Goal: Task Accomplishment & Management: Complete application form

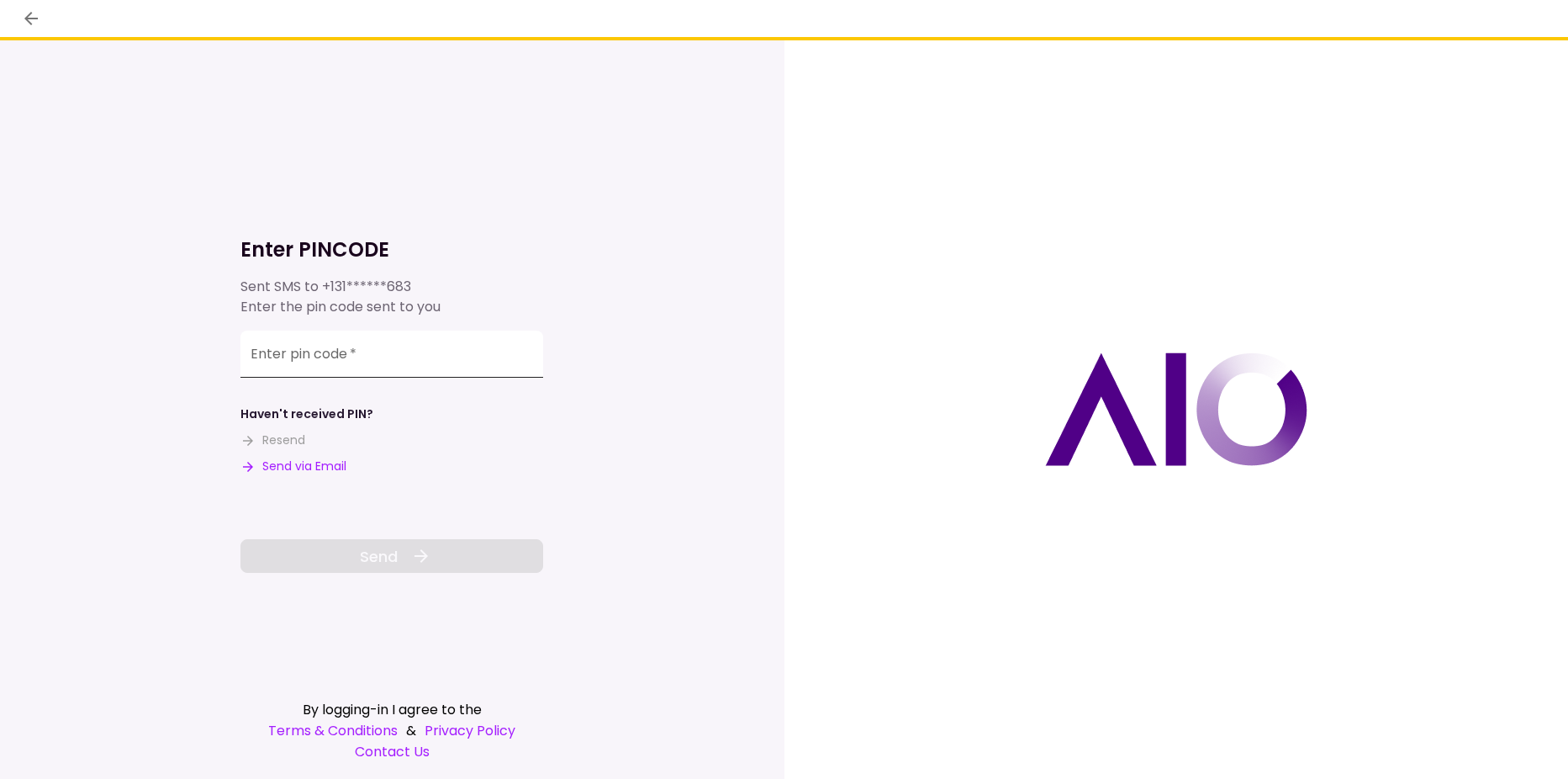
click at [364, 353] on input "Enter pin code   *" at bounding box center [392, 354] width 303 height 47
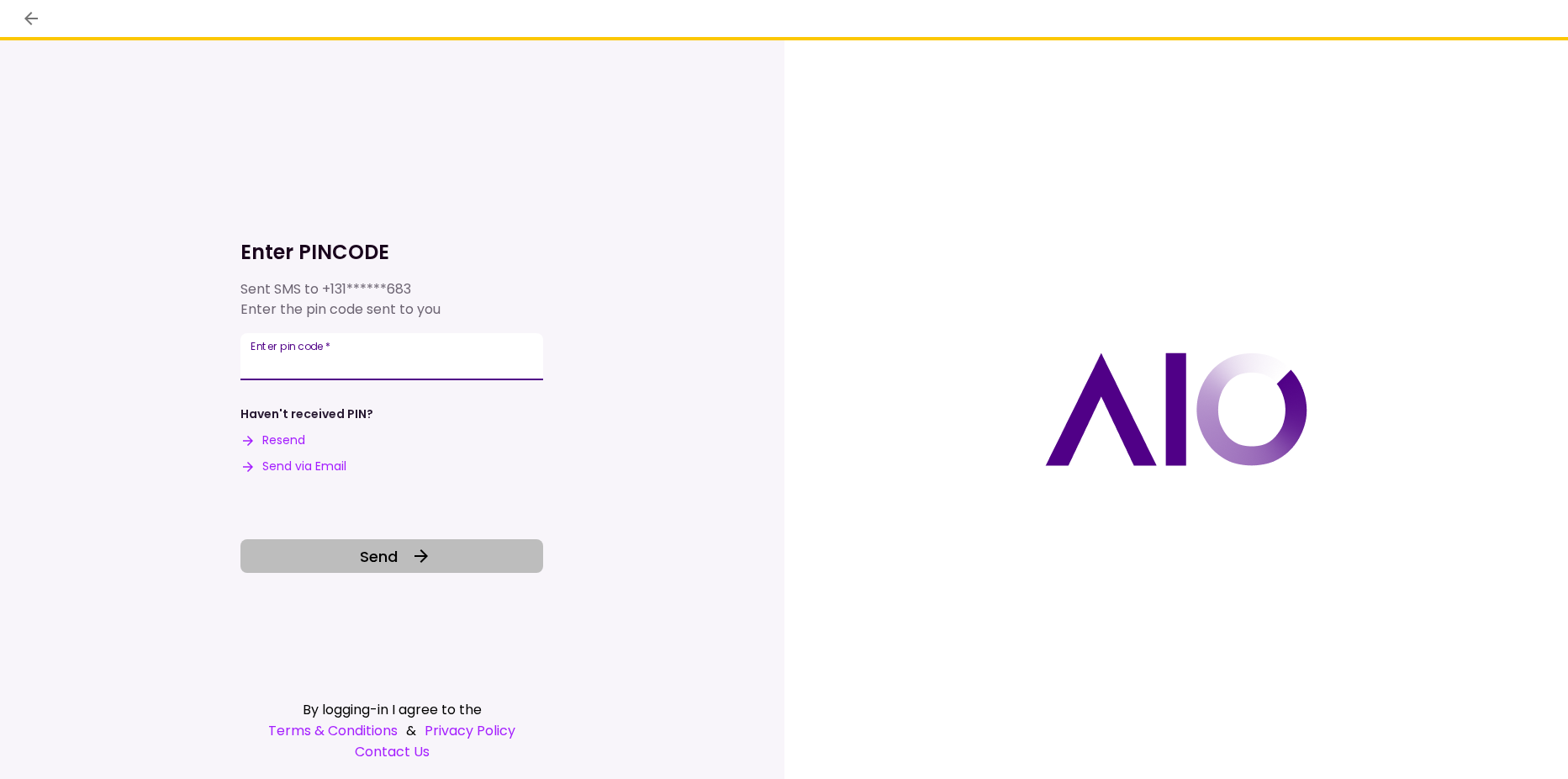
type input "******"
click at [371, 548] on span "Send" at bounding box center [379, 556] width 37 height 22
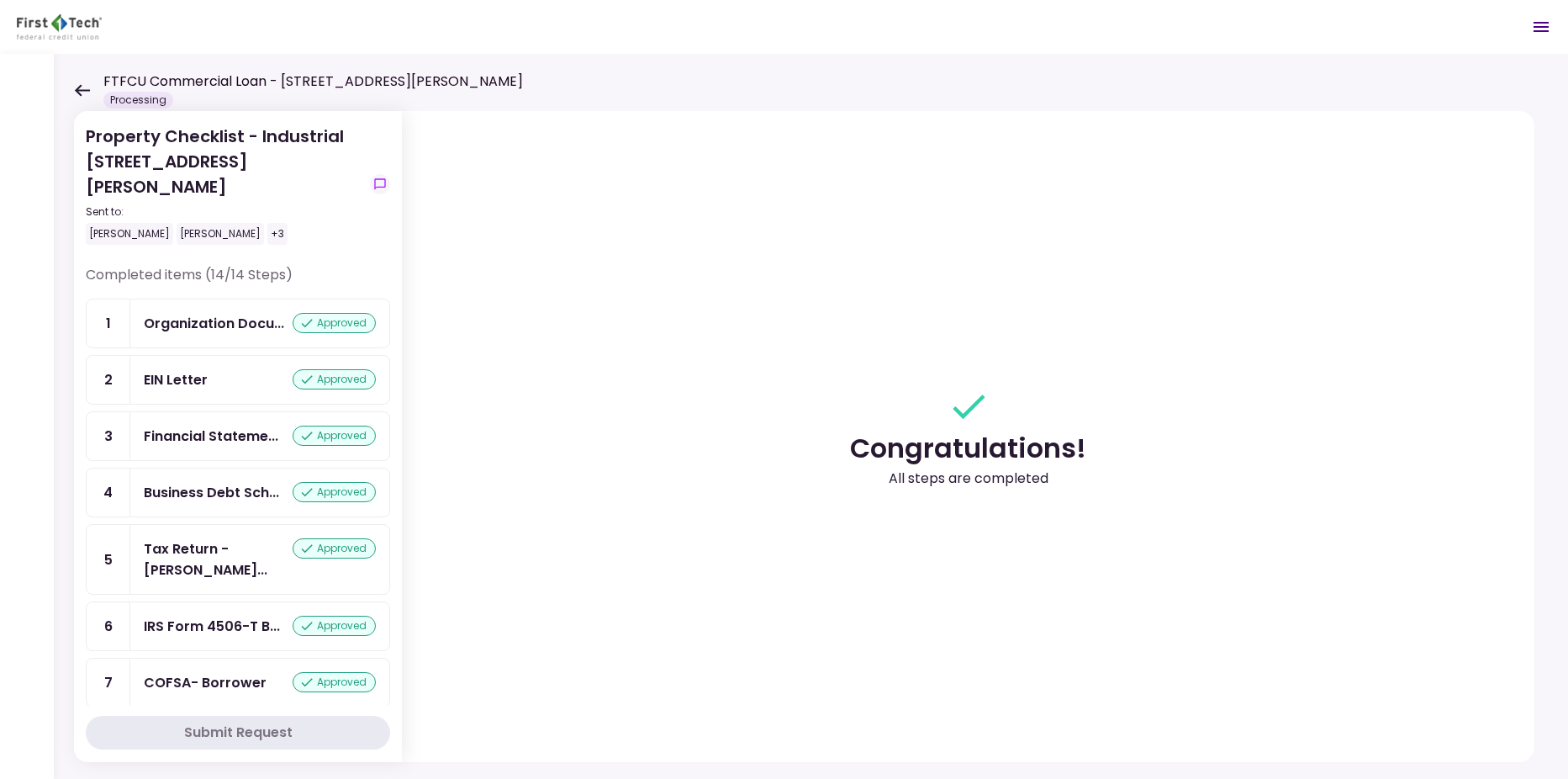
click at [608, 577] on section "Congratulations! All steps are completed" at bounding box center [968, 436] width 1132 height 651
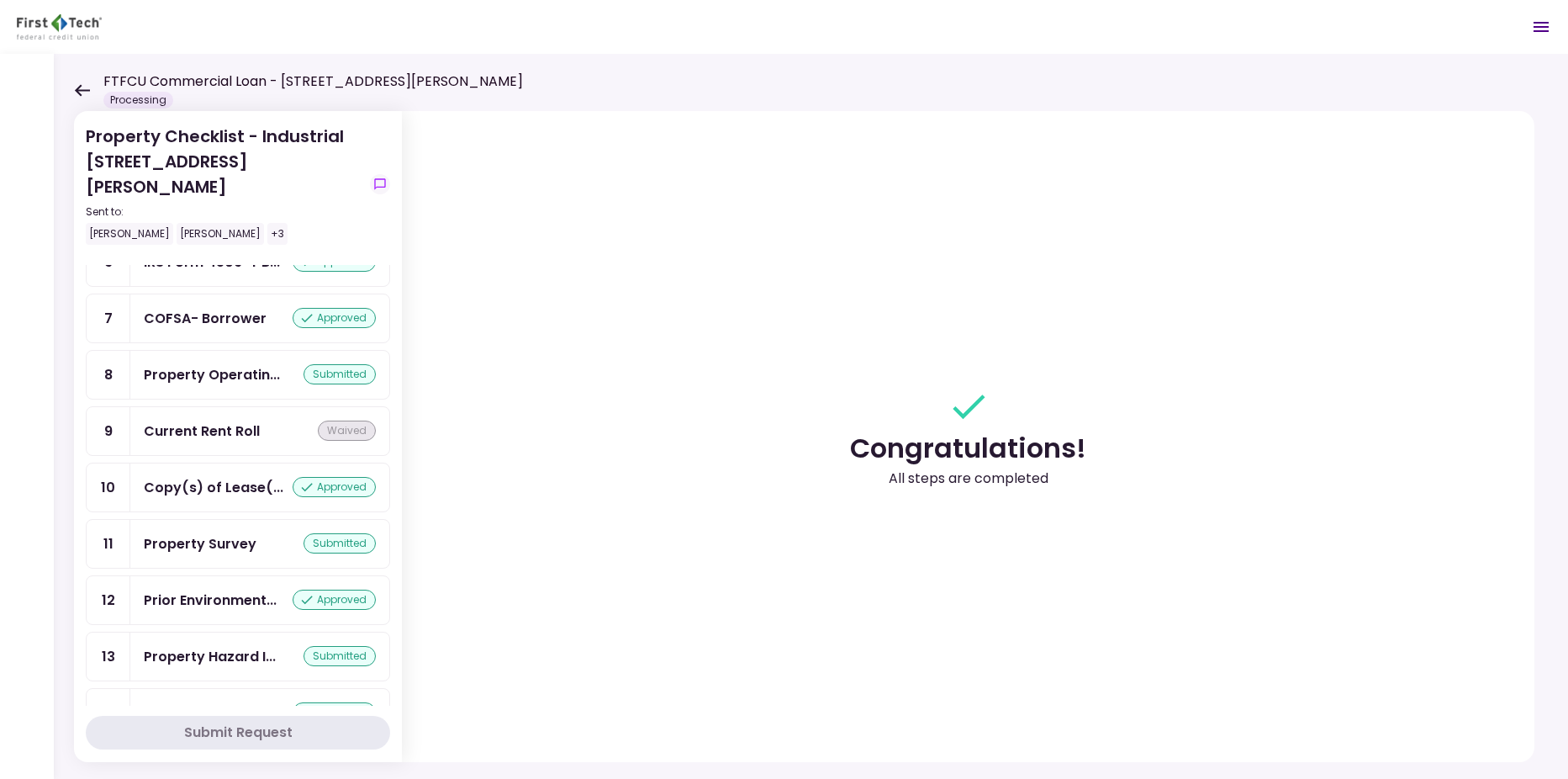
scroll to position [365, 0]
click at [318, 701] on div "approved" at bounding box center [334, 712] width 83 height 21
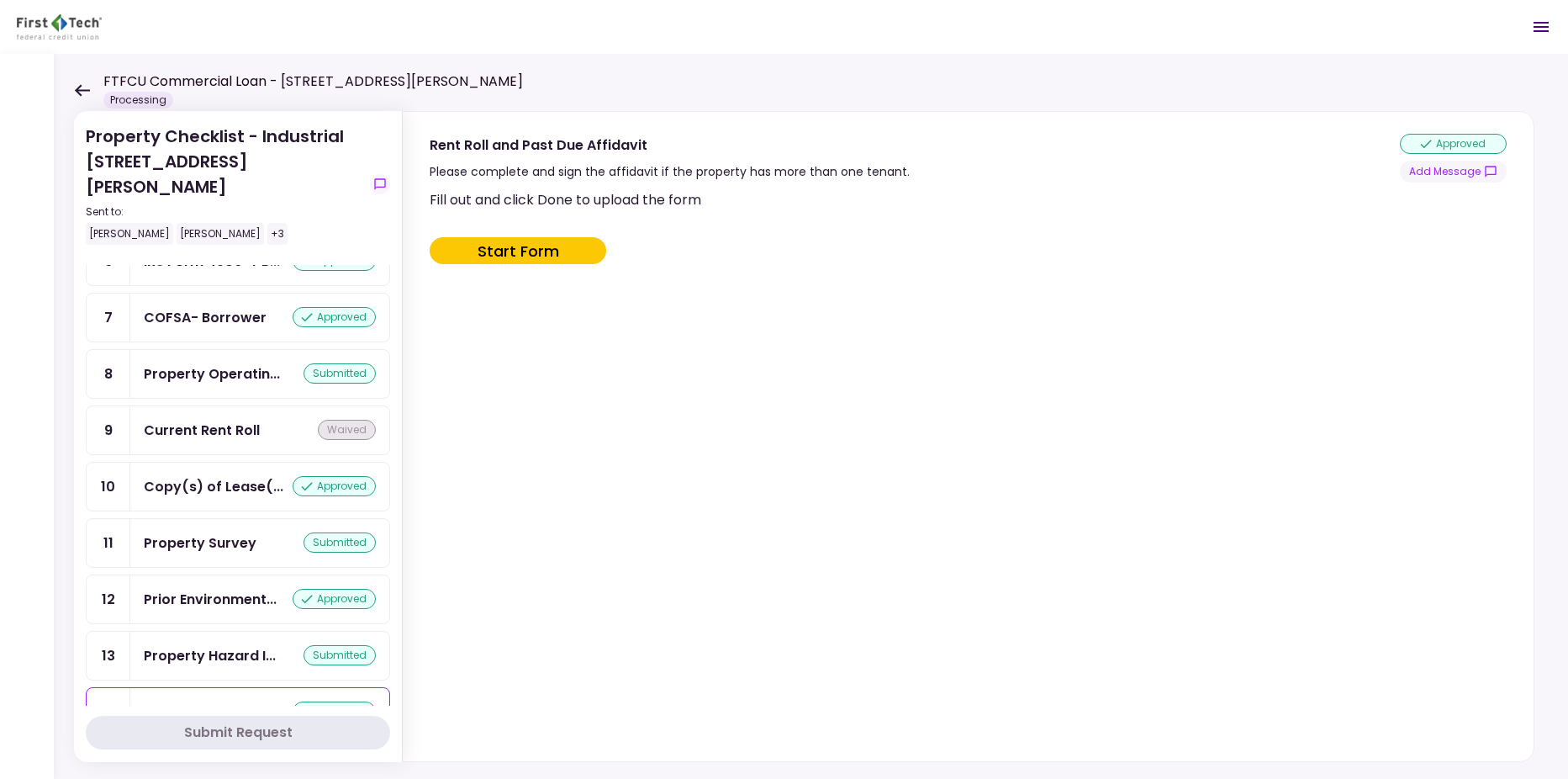
click at [175, 420] on div "Current Rent Roll" at bounding box center [202, 430] width 116 height 21
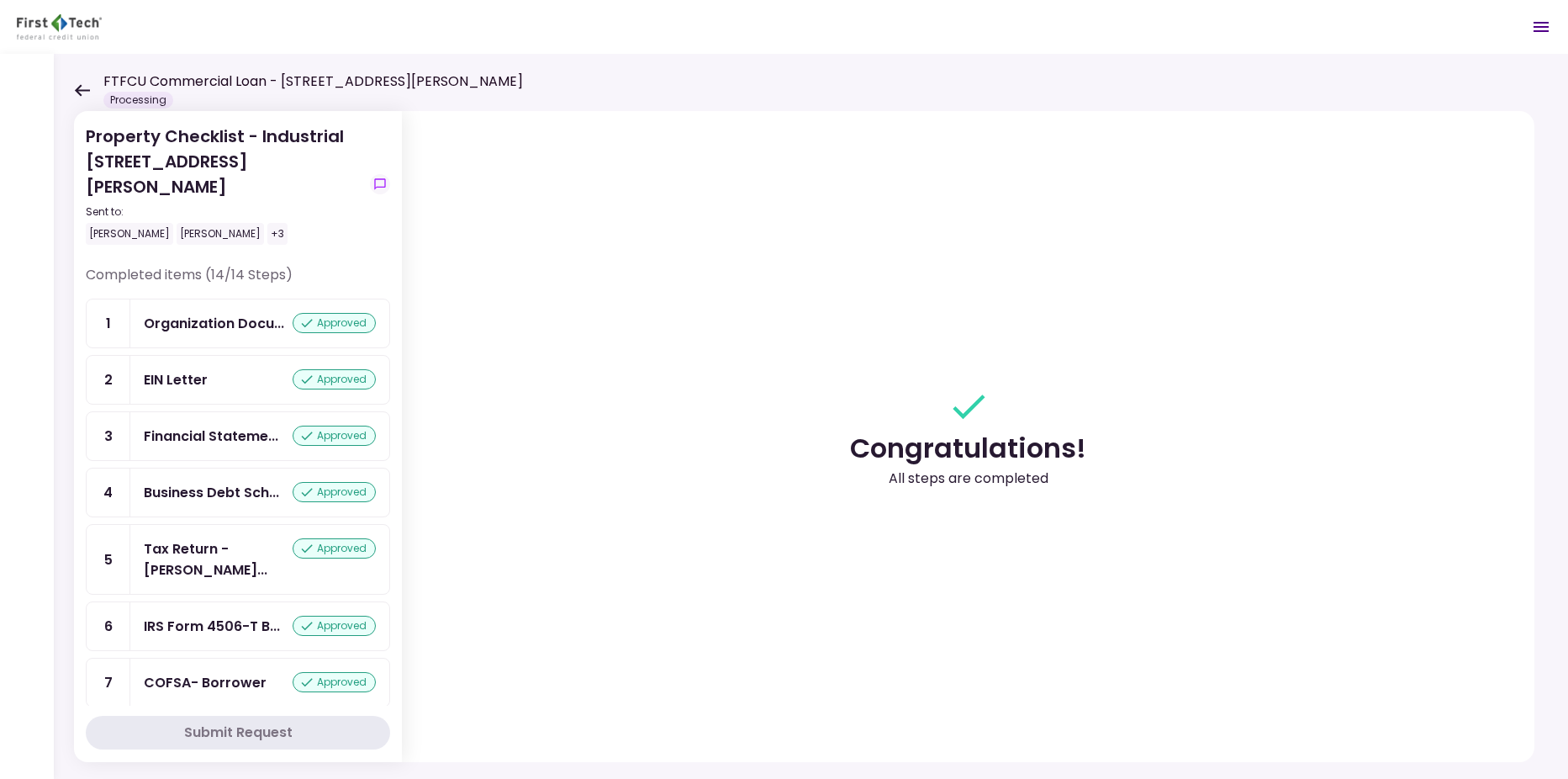
click at [541, 428] on section "Congratulations! All steps are completed" at bounding box center [968, 436] width 1132 height 651
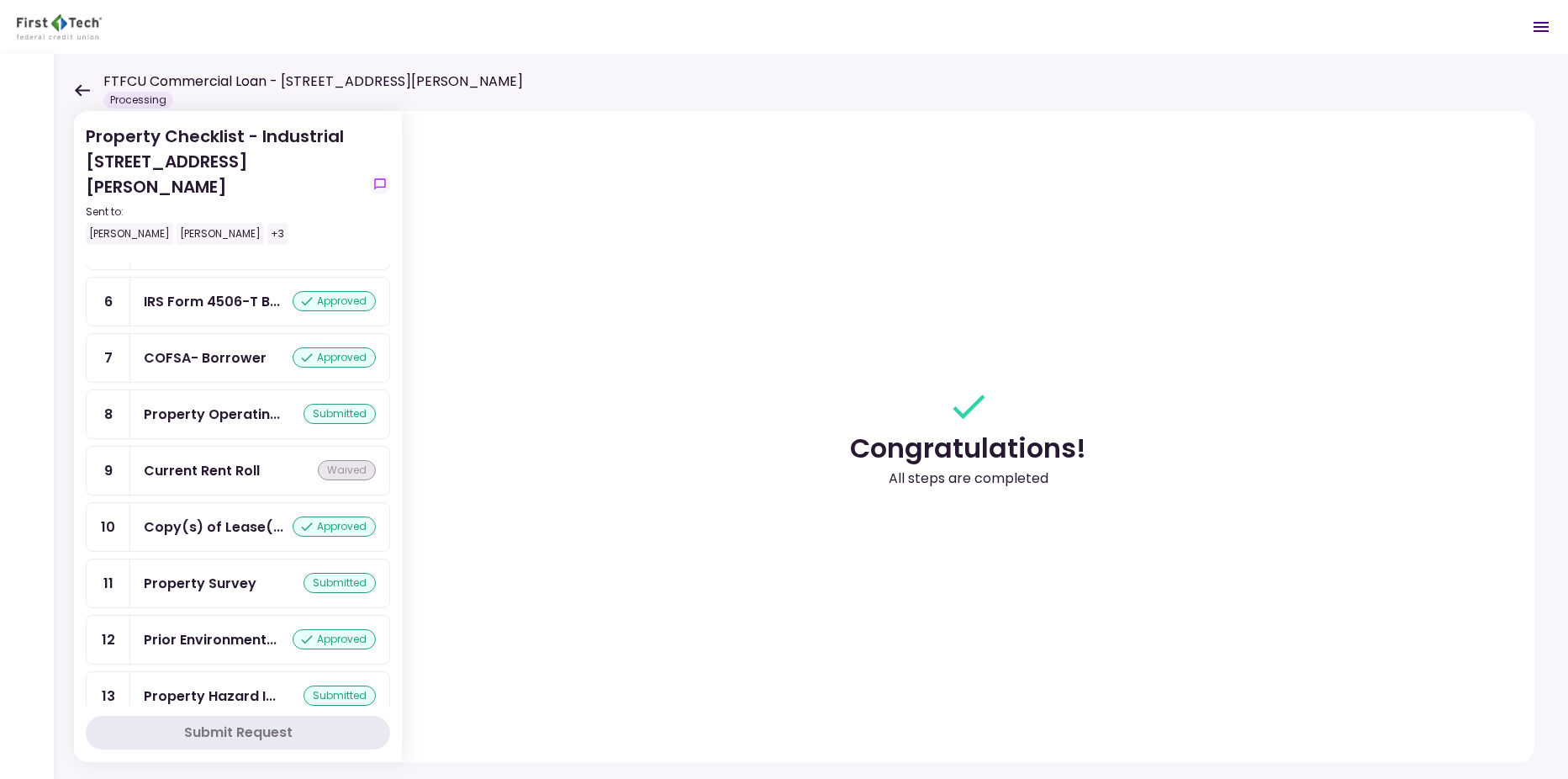
scroll to position [365, 0]
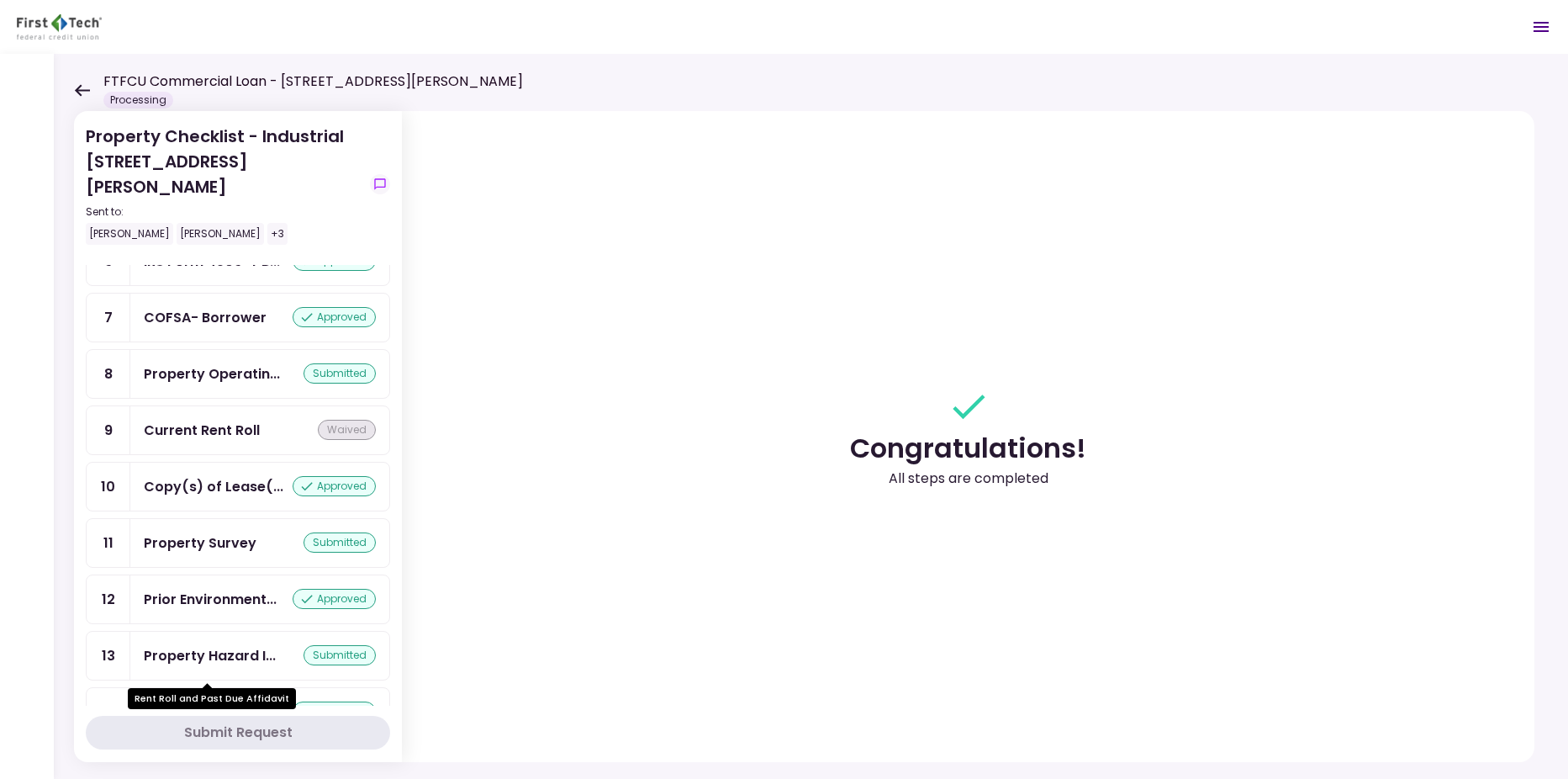
click at [190, 701] on div "Rent Roll and Pas..." at bounding box center [207, 712] width 127 height 21
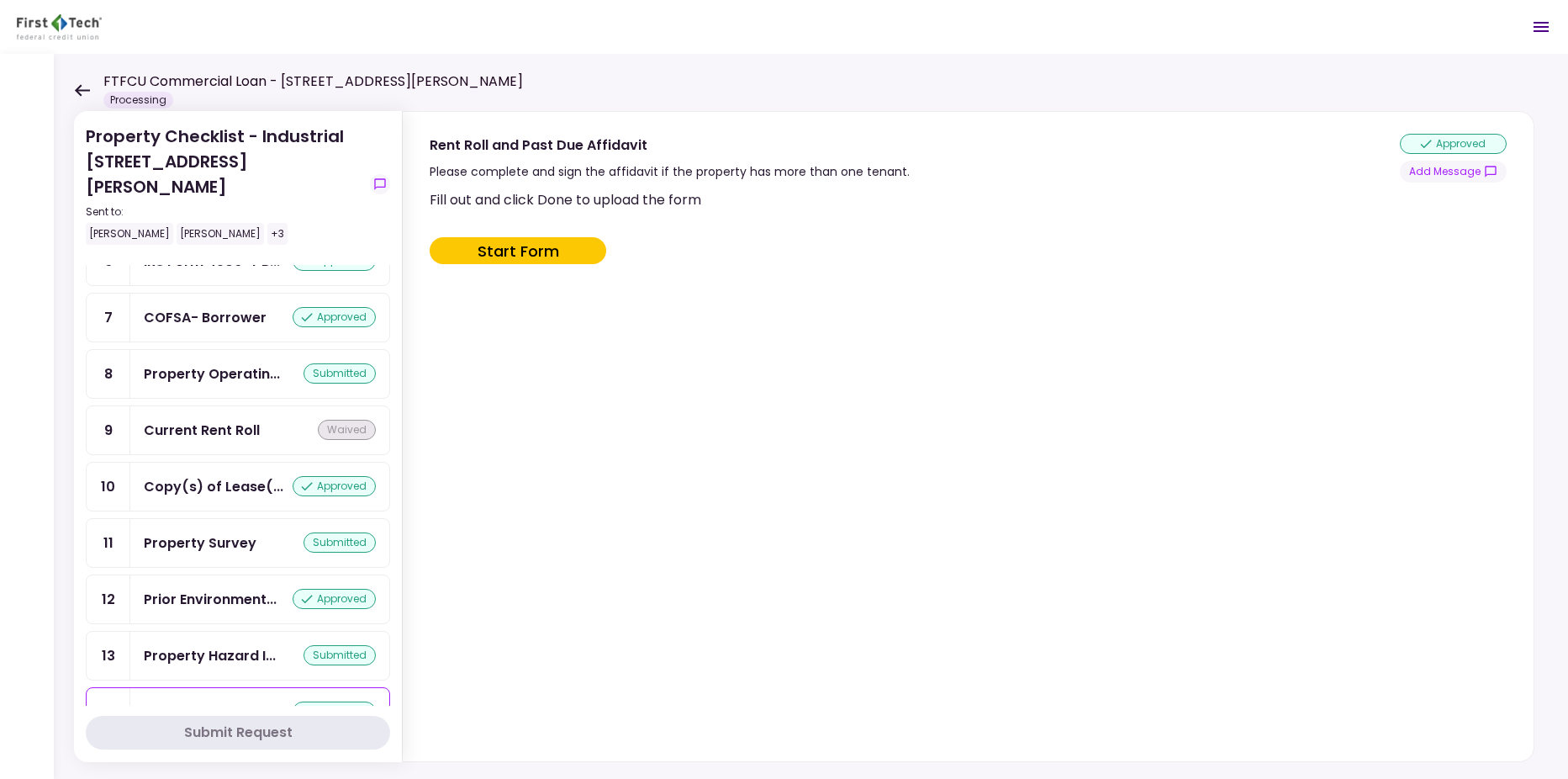
click at [542, 517] on div "Fill out and click Done to upload the form Start Form" at bounding box center [965, 472] width 1073 height 565
click at [82, 85] on icon at bounding box center [82, 90] width 16 height 12
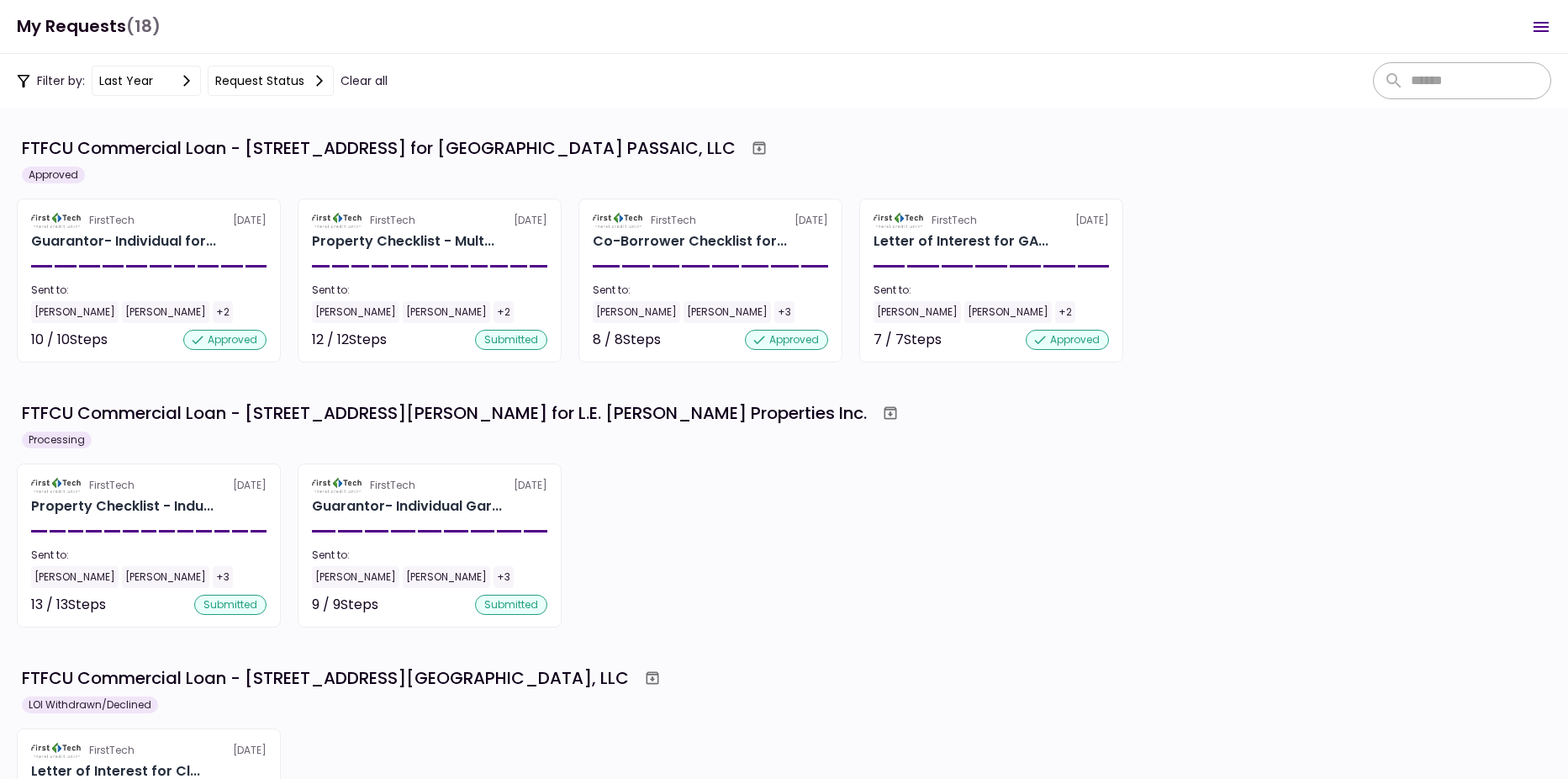
click at [889, 584] on div "FirstTech 8 Aug Property Checklist - Indu... Sent to: Will James Bryan Kenny +3…" at bounding box center [784, 545] width 1534 height 164
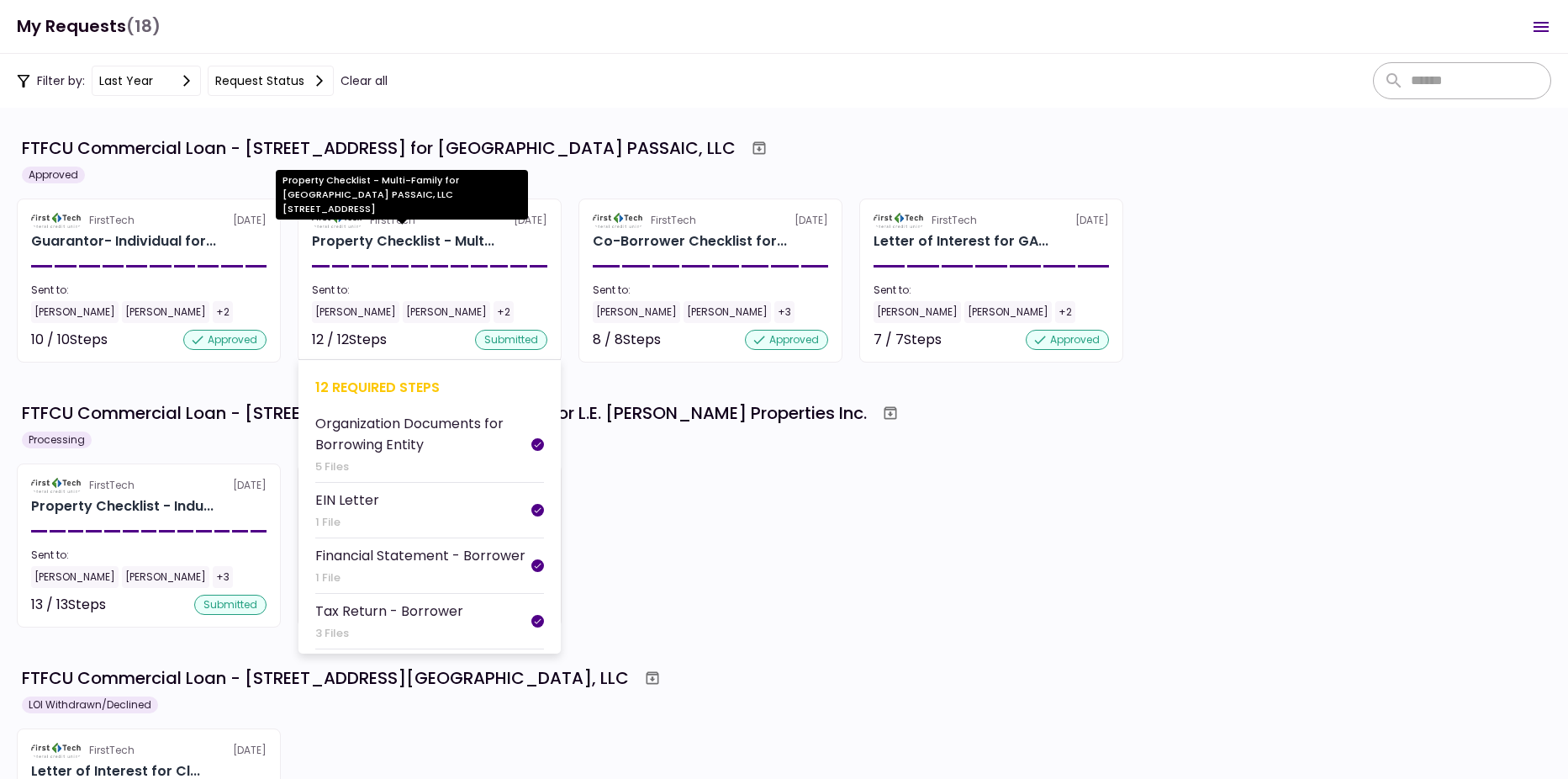
click at [405, 249] on div "Property Checklist - Mult..." at bounding box center [403, 242] width 183 height 21
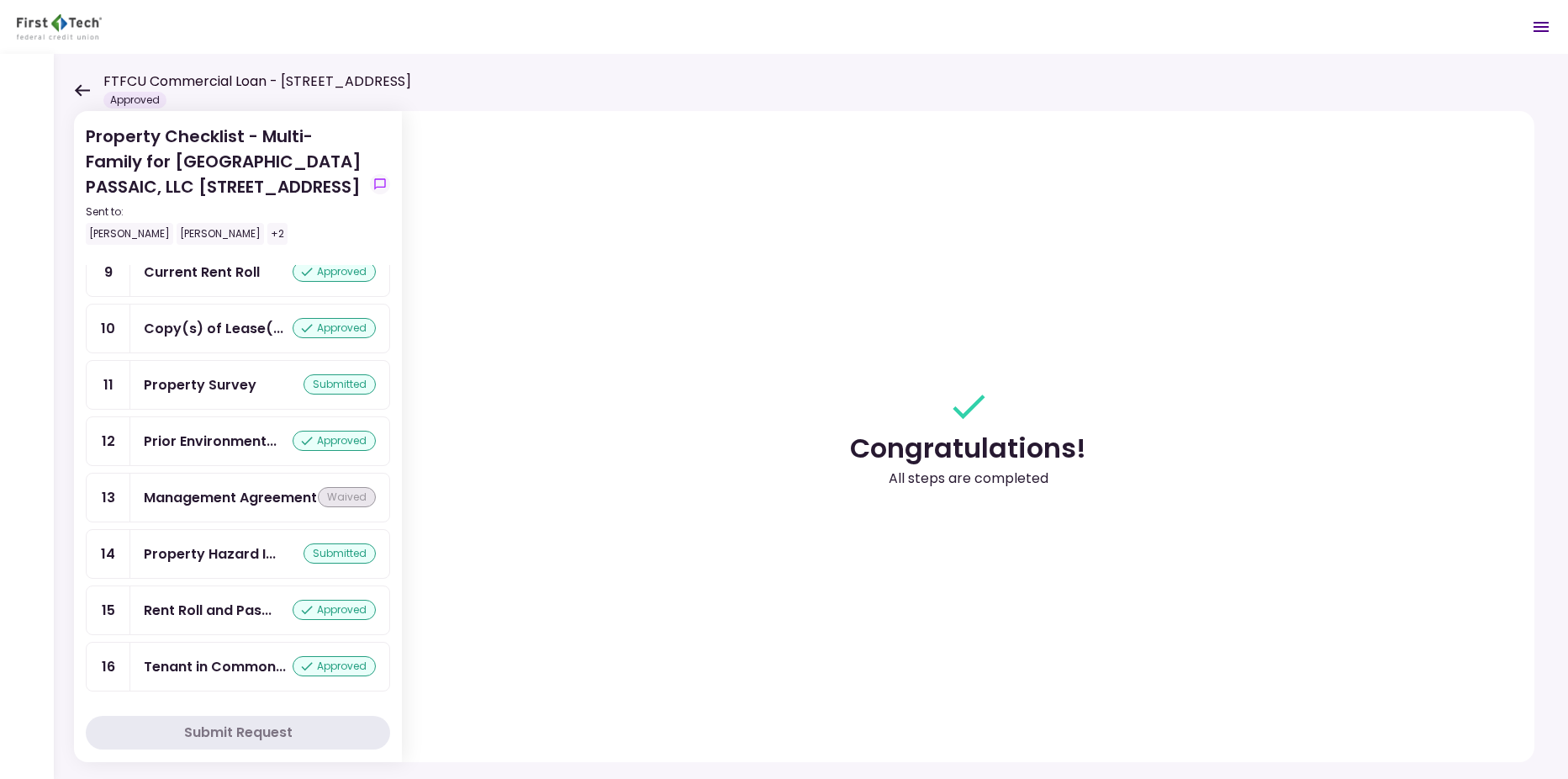
scroll to position [545, 0]
click at [184, 599] on div "Rent Roll and Pas..." at bounding box center [207, 609] width 127 height 21
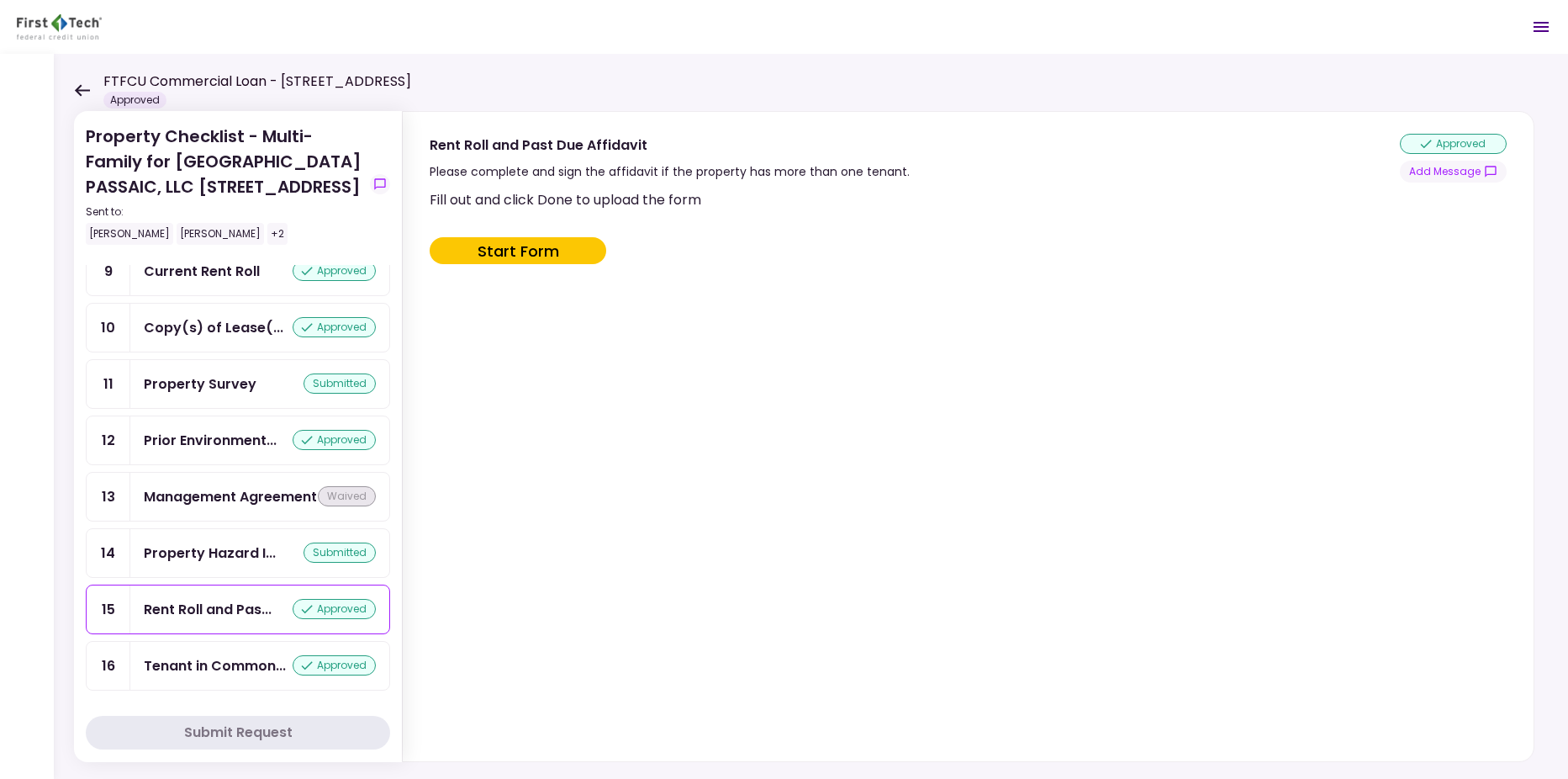
click at [78, 89] on icon at bounding box center [82, 90] width 15 height 12
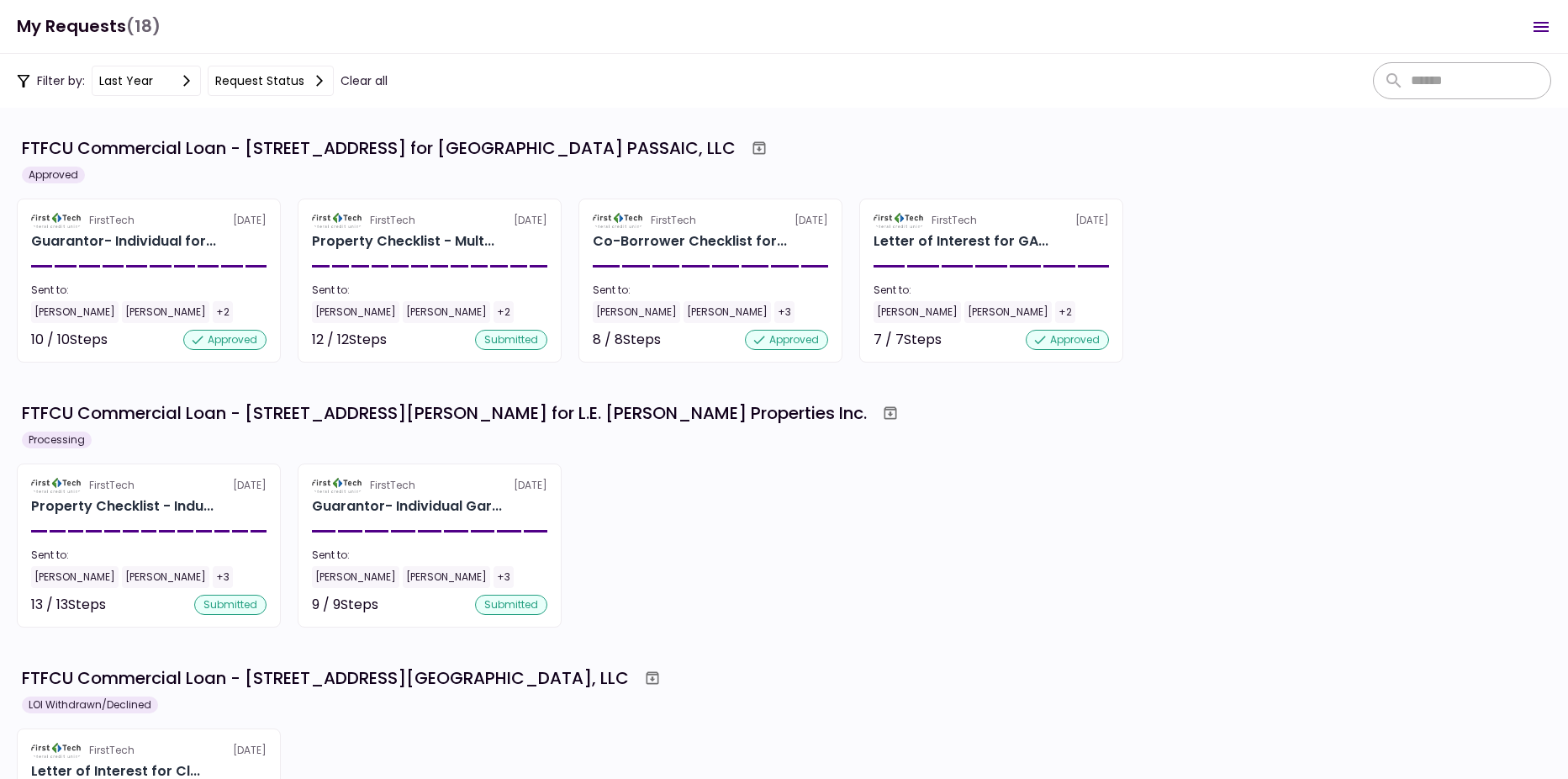
click at [844, 514] on div "FirstTech 8 Aug Property Checklist - Indu... Sent to: Will James Bryan Kenny +3…" at bounding box center [784, 545] width 1534 height 164
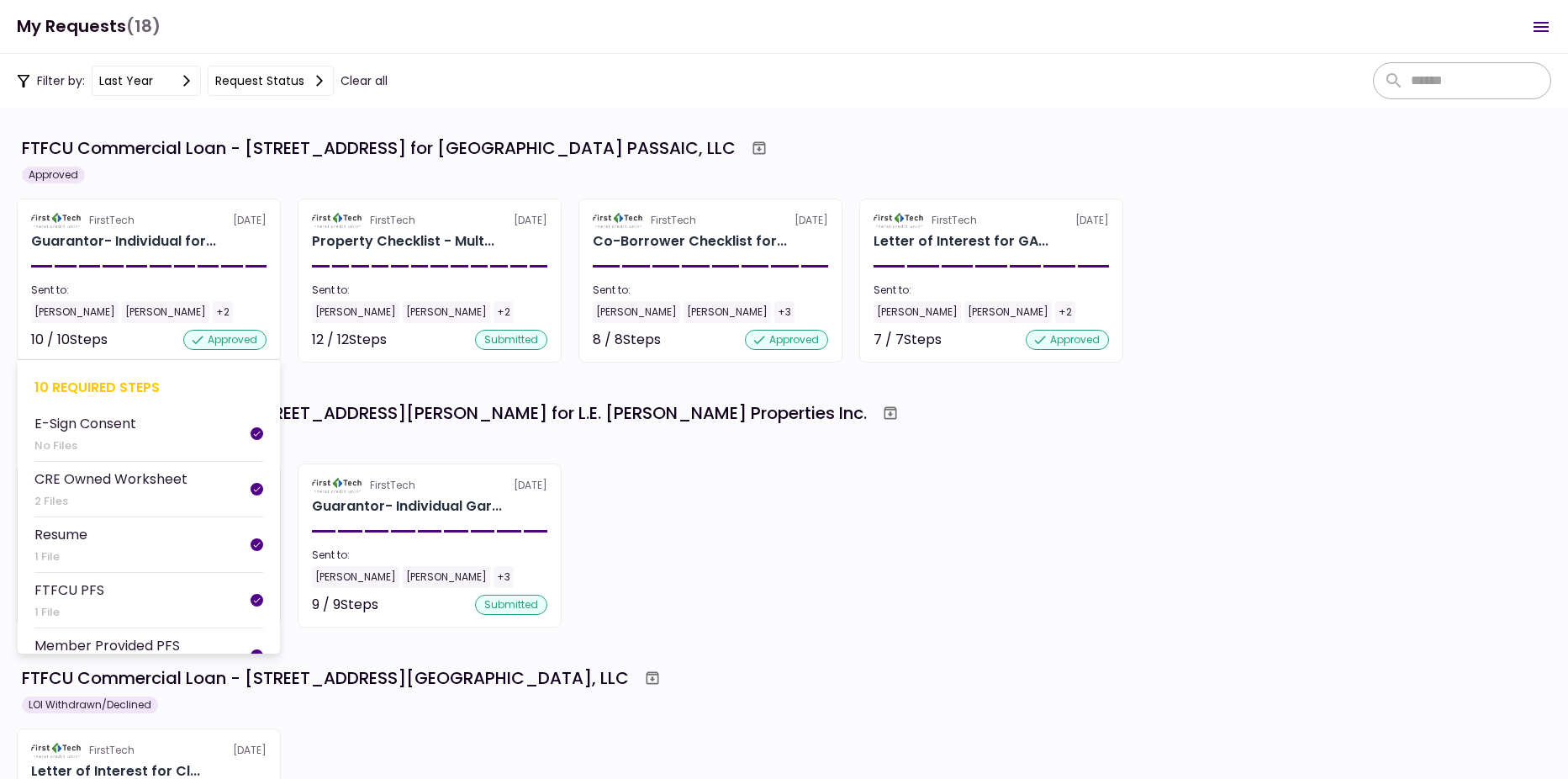
click at [129, 243] on div "Guarantor- Individual for..." at bounding box center [123, 242] width 185 height 21
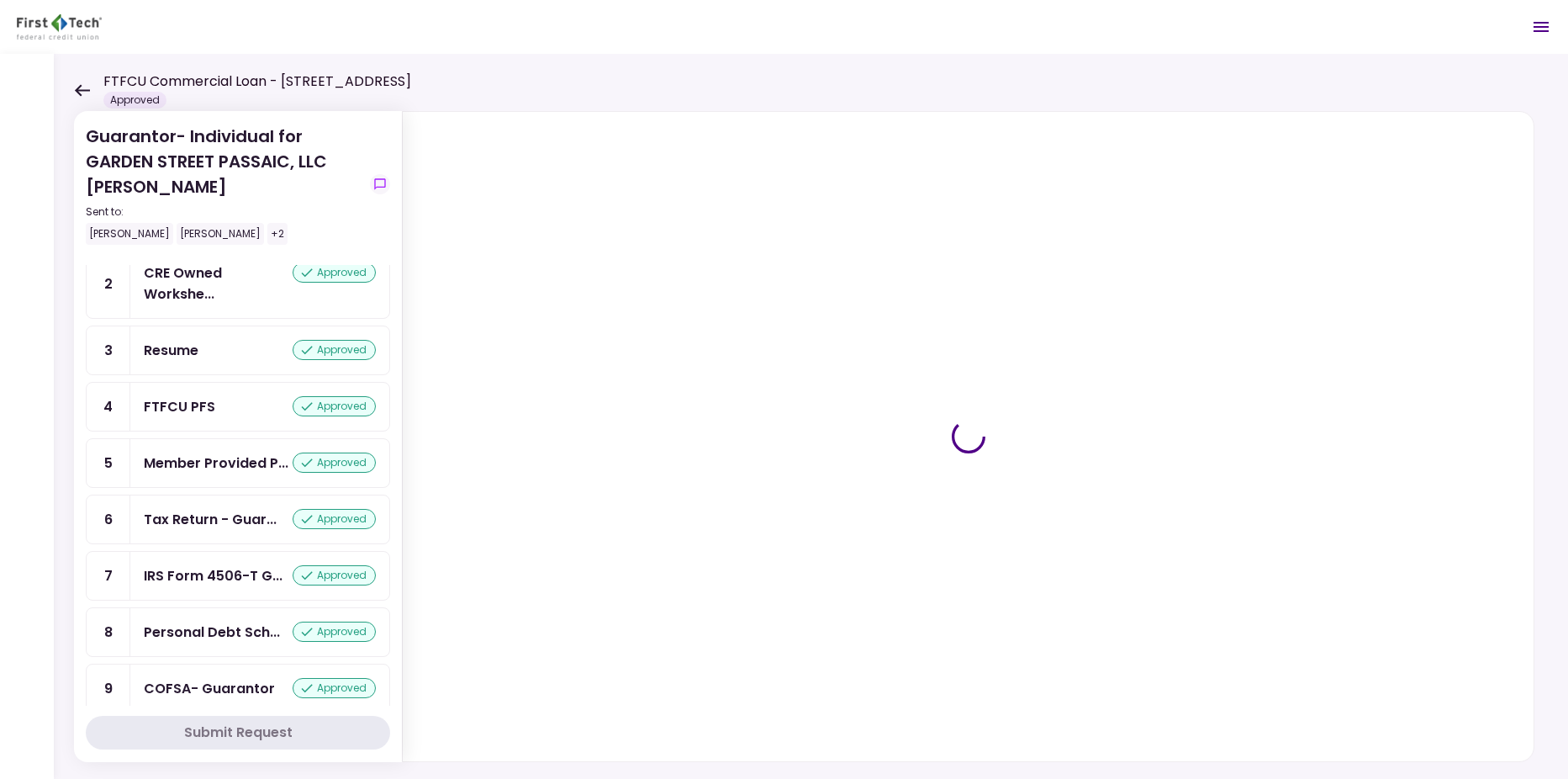
scroll to position [207, 0]
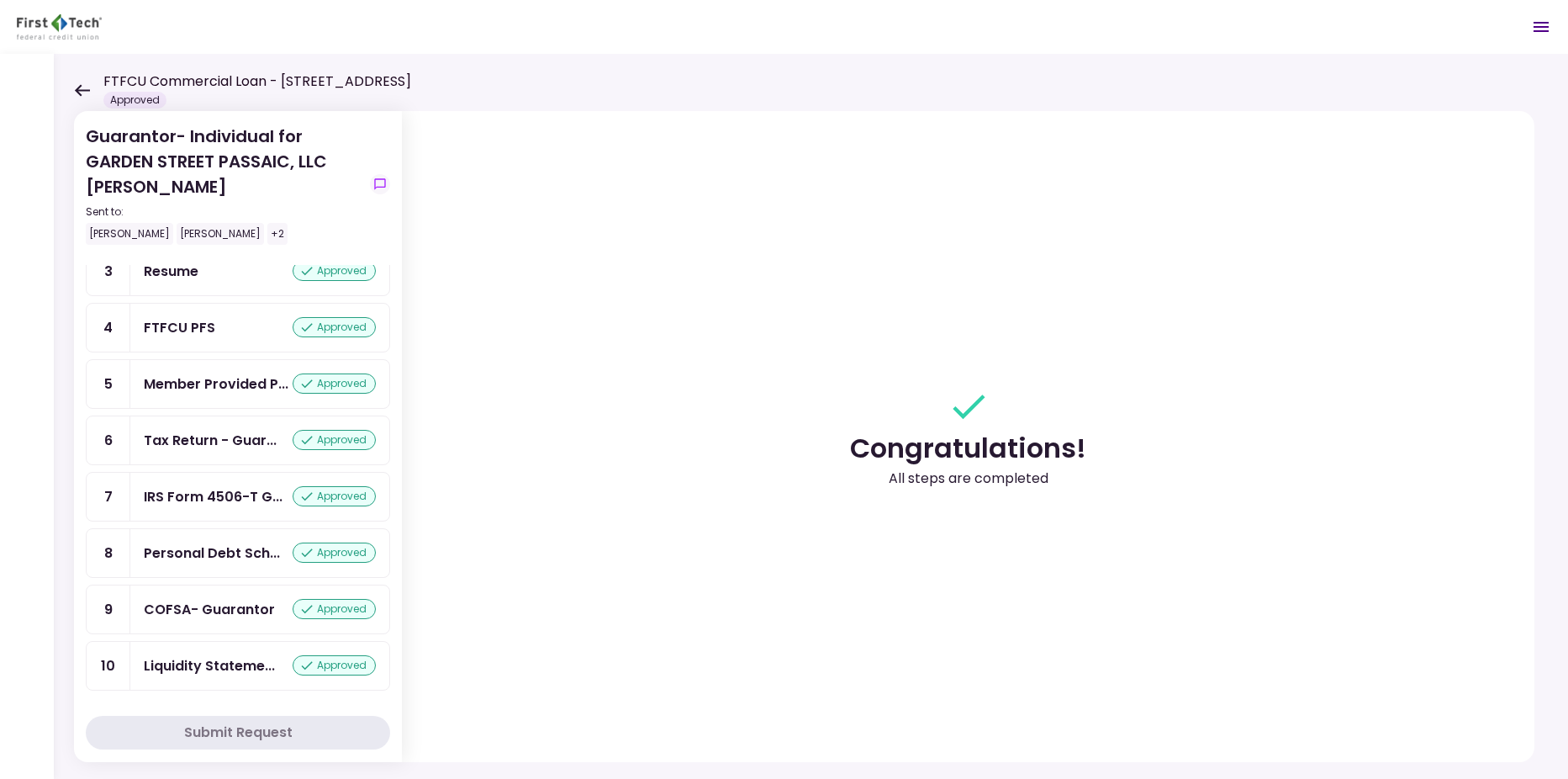
click at [84, 92] on icon at bounding box center [82, 90] width 16 height 12
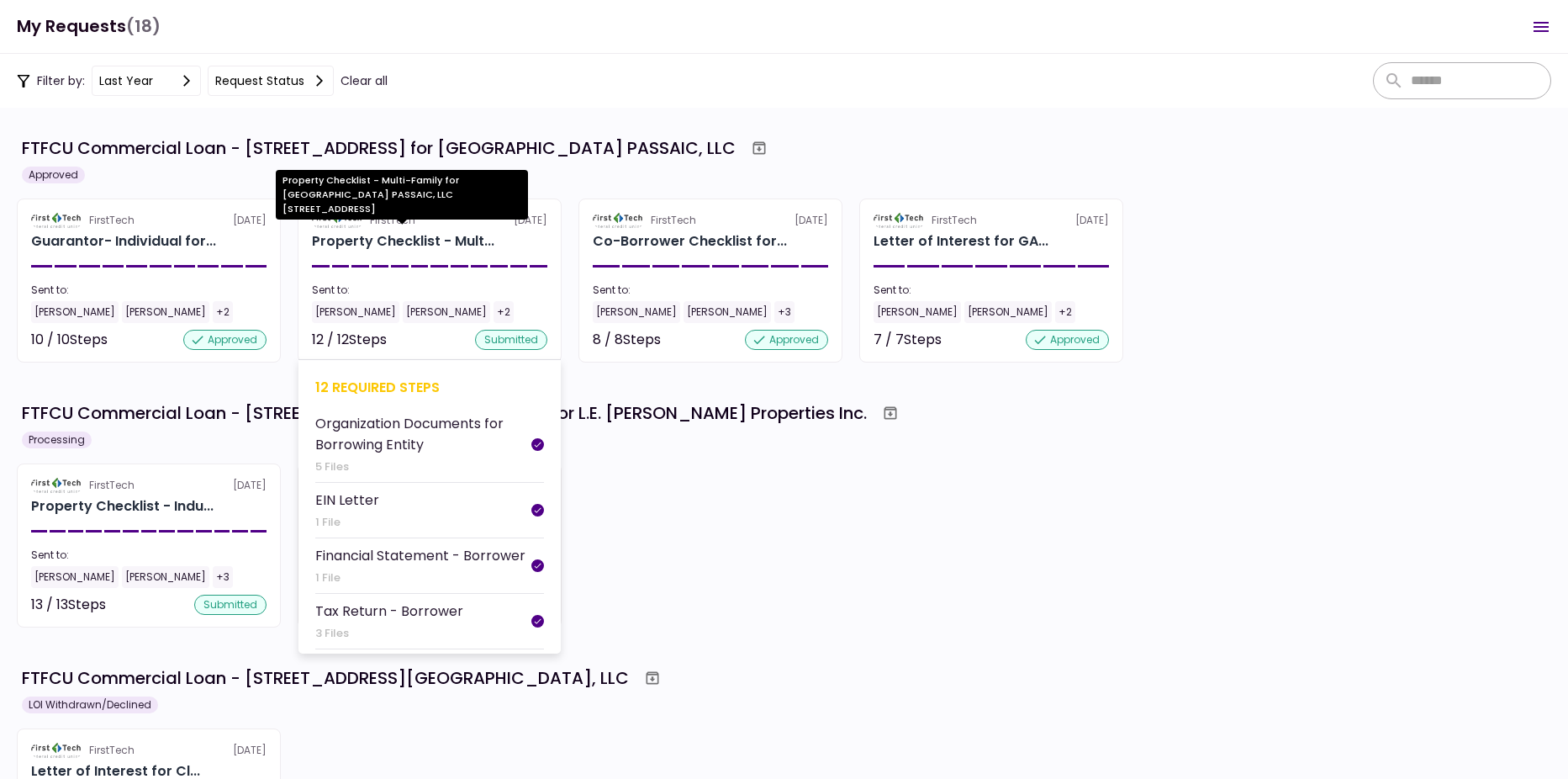
click at [364, 236] on div "Property Checklist - Mult..." at bounding box center [403, 242] width 183 height 21
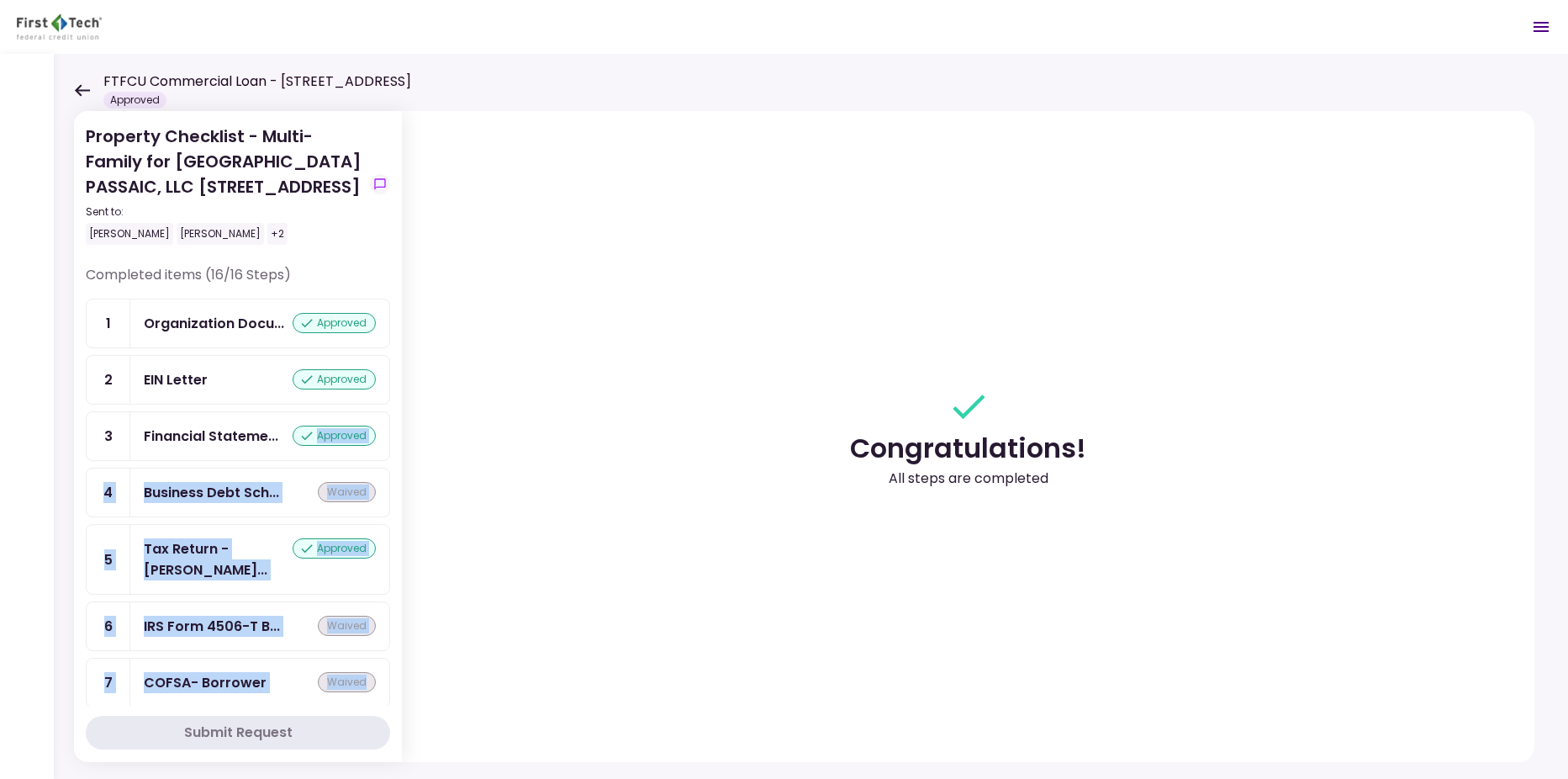
drag, startPoint x: 390, startPoint y: 433, endPoint x: 391, endPoint y: 642, distance: 209.0
click at [391, 642] on section "Property Checklist - Multi-Family for GARDEN STREET PASSAIC, LLC 325 Main Stree…" at bounding box center [238, 436] width 328 height 651
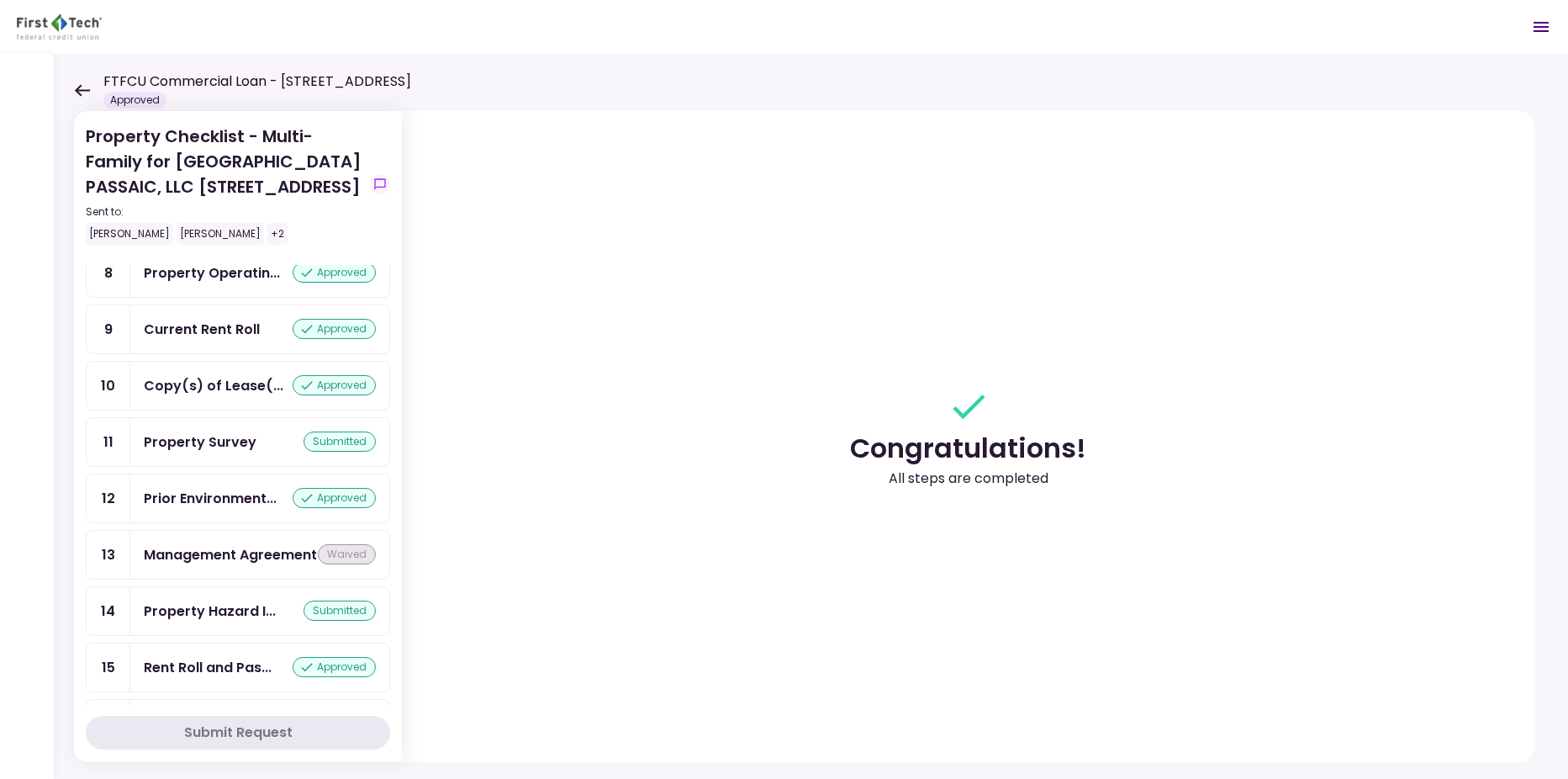
scroll to position [545, 0]
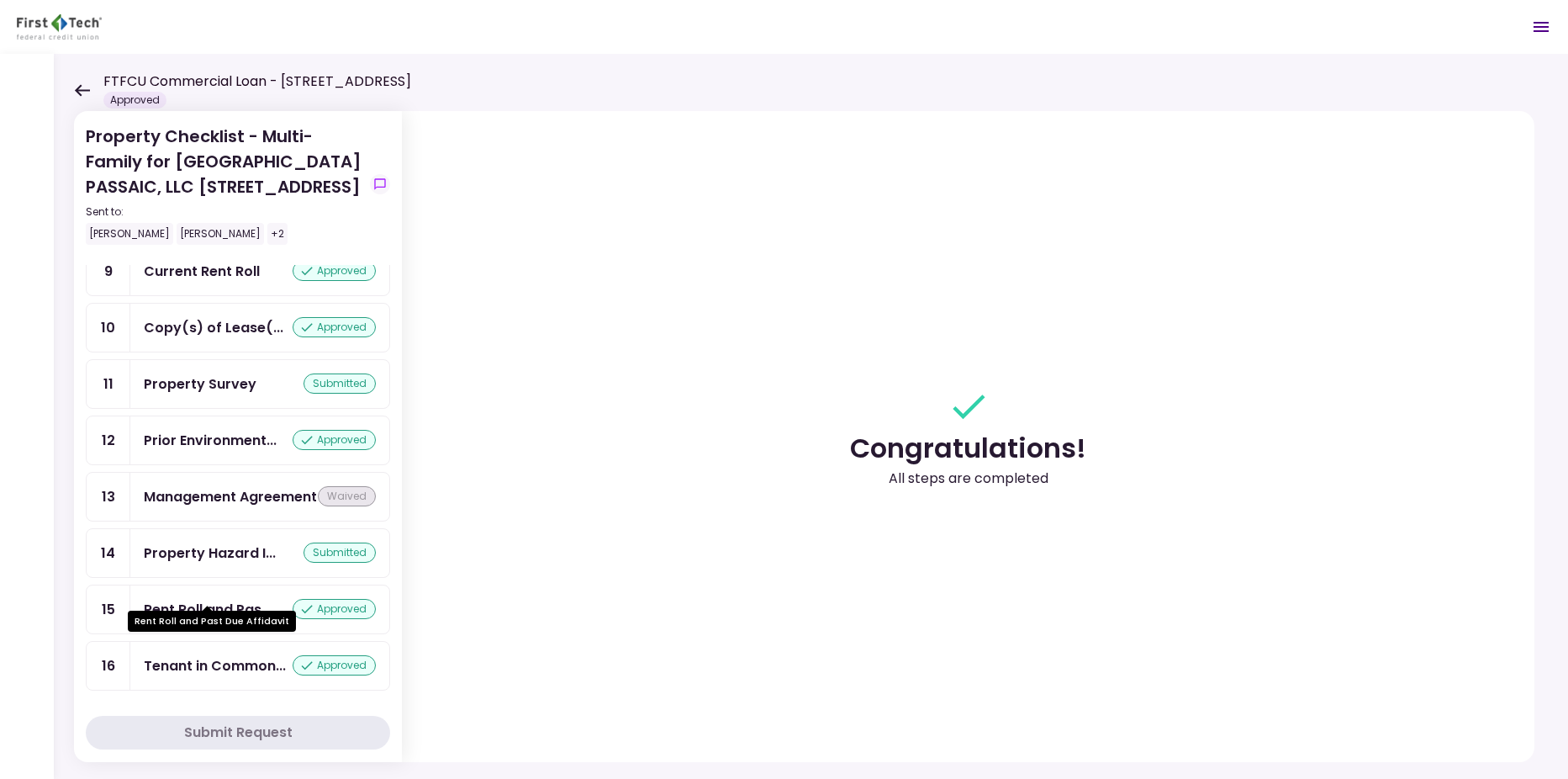
click at [208, 599] on div "Rent Roll and Pas..." at bounding box center [207, 609] width 127 height 21
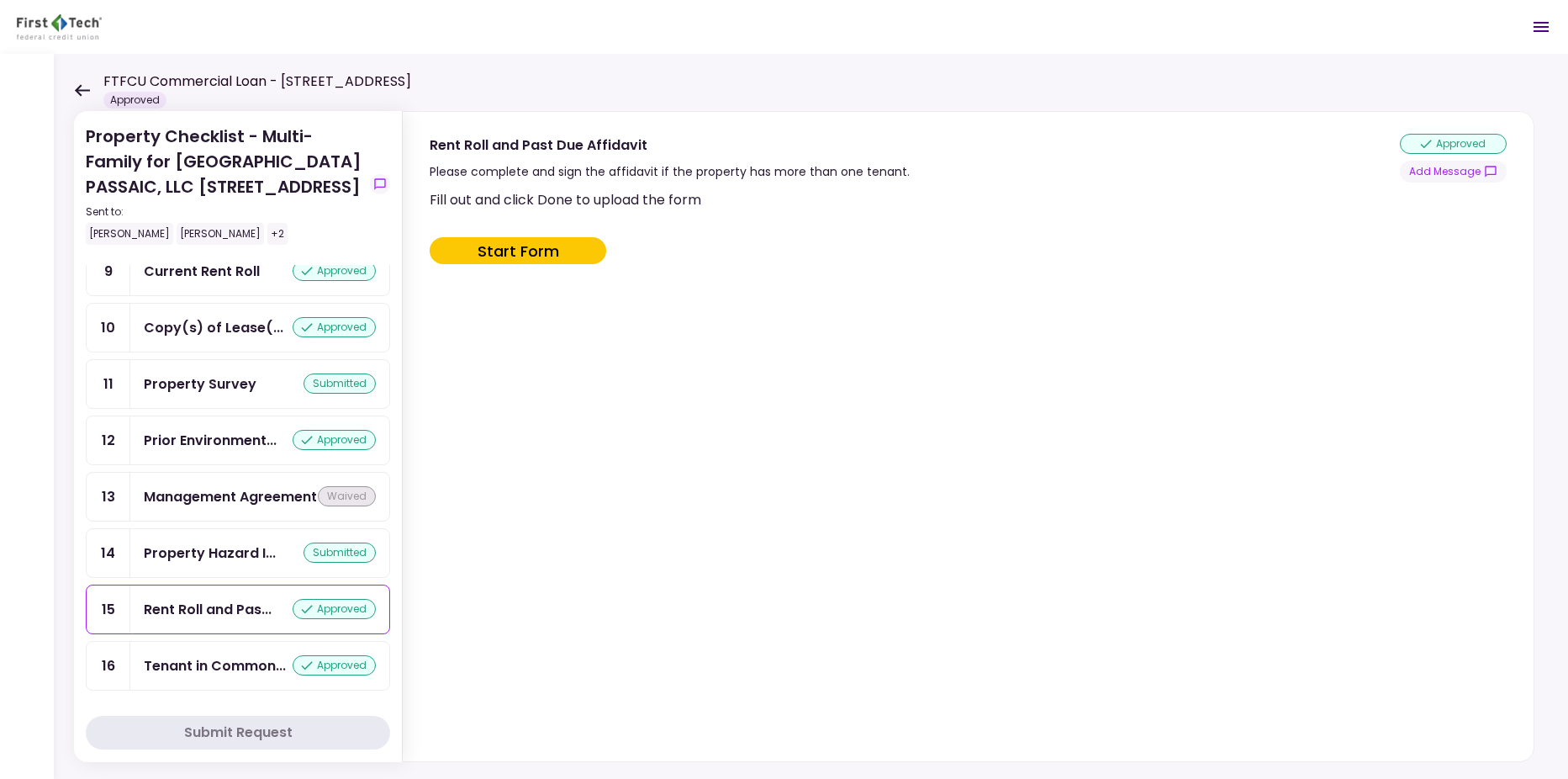
click at [735, 464] on div "Fill out and click Done to upload the form Start Form" at bounding box center [965, 472] width 1073 height 565
click at [79, 89] on icon at bounding box center [82, 90] width 15 height 12
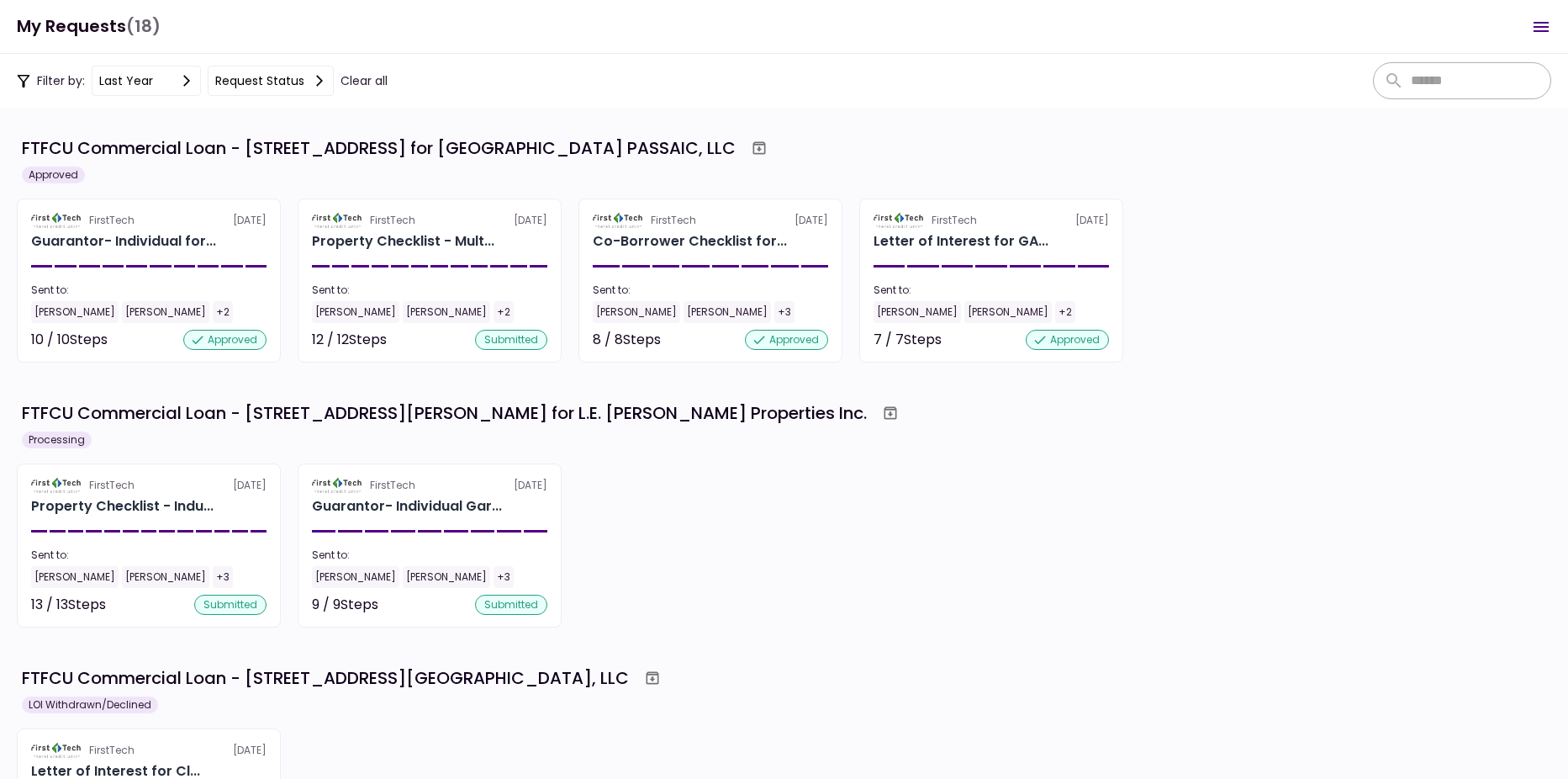
click at [926, 509] on div "FirstTech 8 Aug Property Checklist - Indu... Sent to: Will James Bryan Kenny +3…" at bounding box center [784, 545] width 1534 height 164
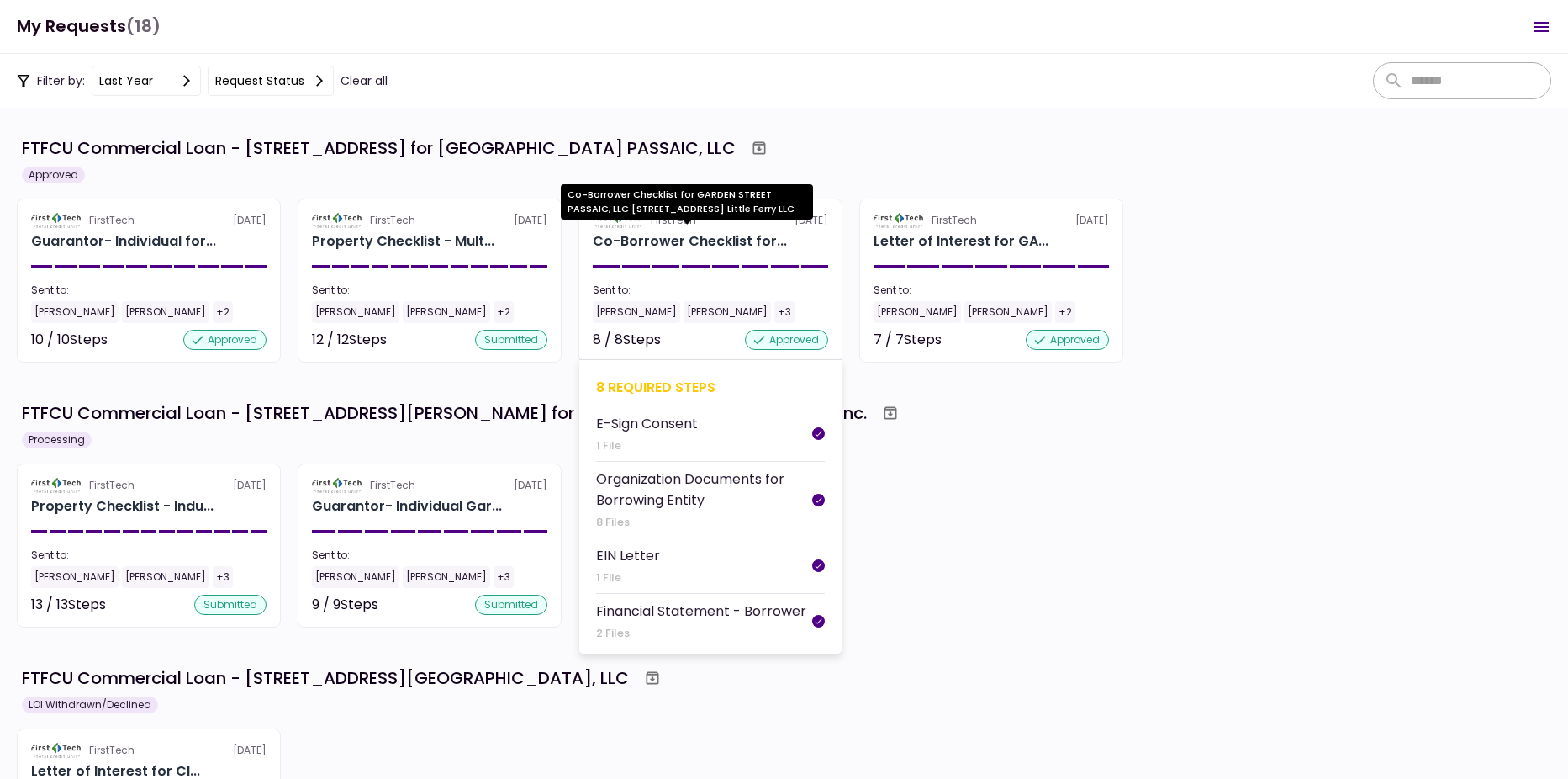
click at [690, 243] on div "Co-Borrower Checklist for..." at bounding box center [689, 242] width 194 height 21
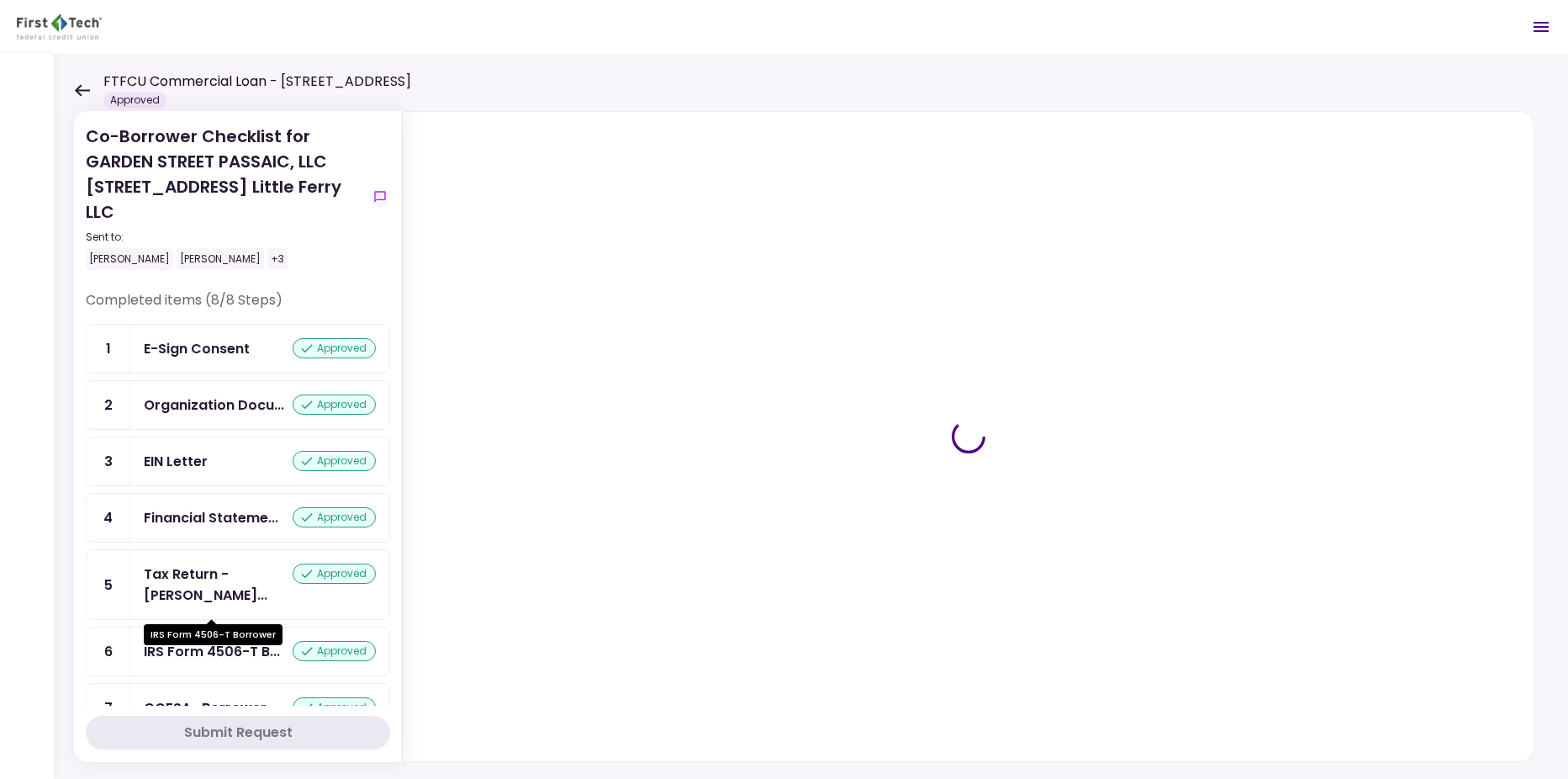
scroll to position [52, 0]
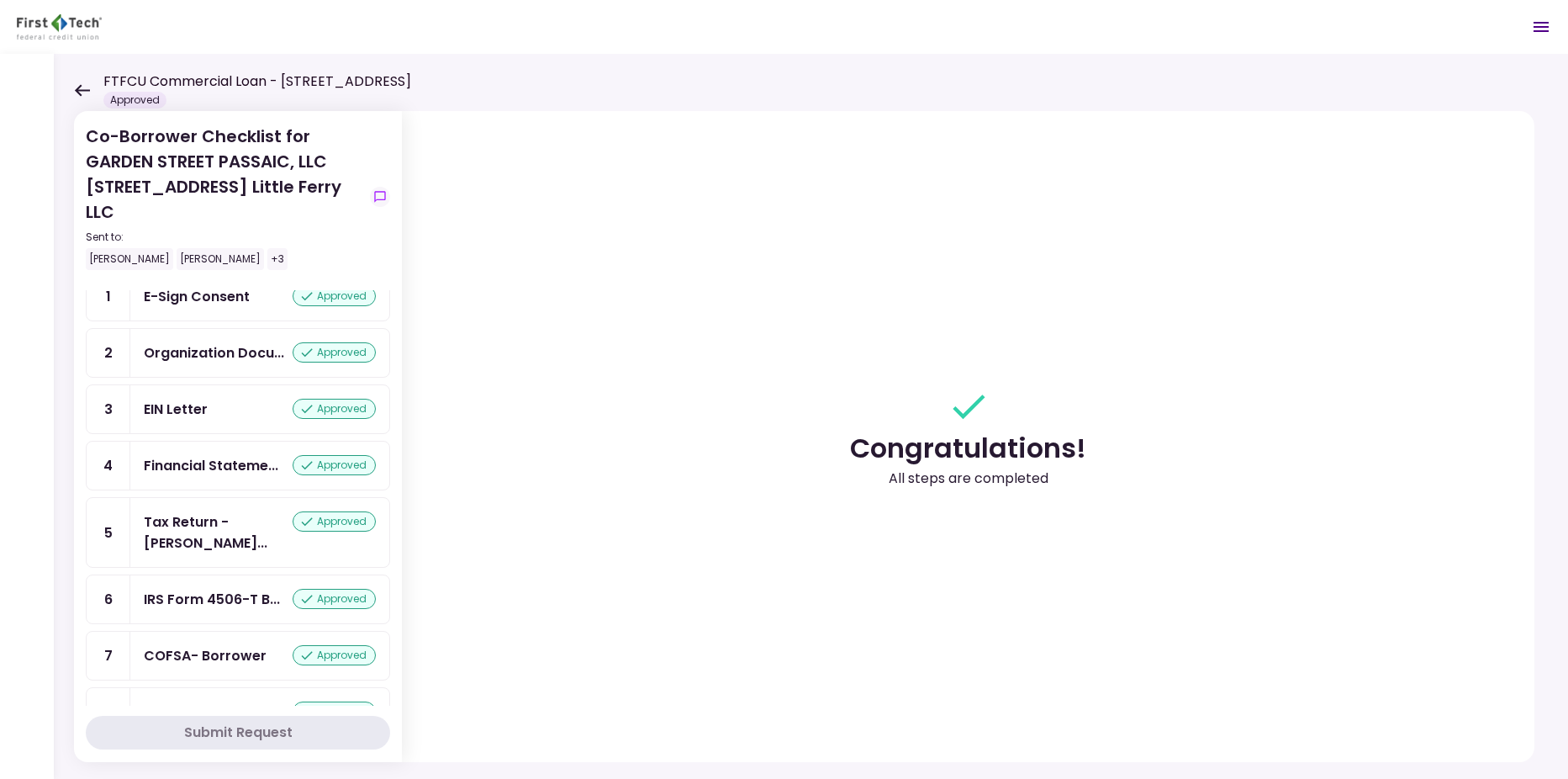
click at [502, 566] on section "Congratulations! All steps are completed" at bounding box center [968, 436] width 1132 height 651
click at [75, 91] on icon at bounding box center [82, 90] width 16 height 12
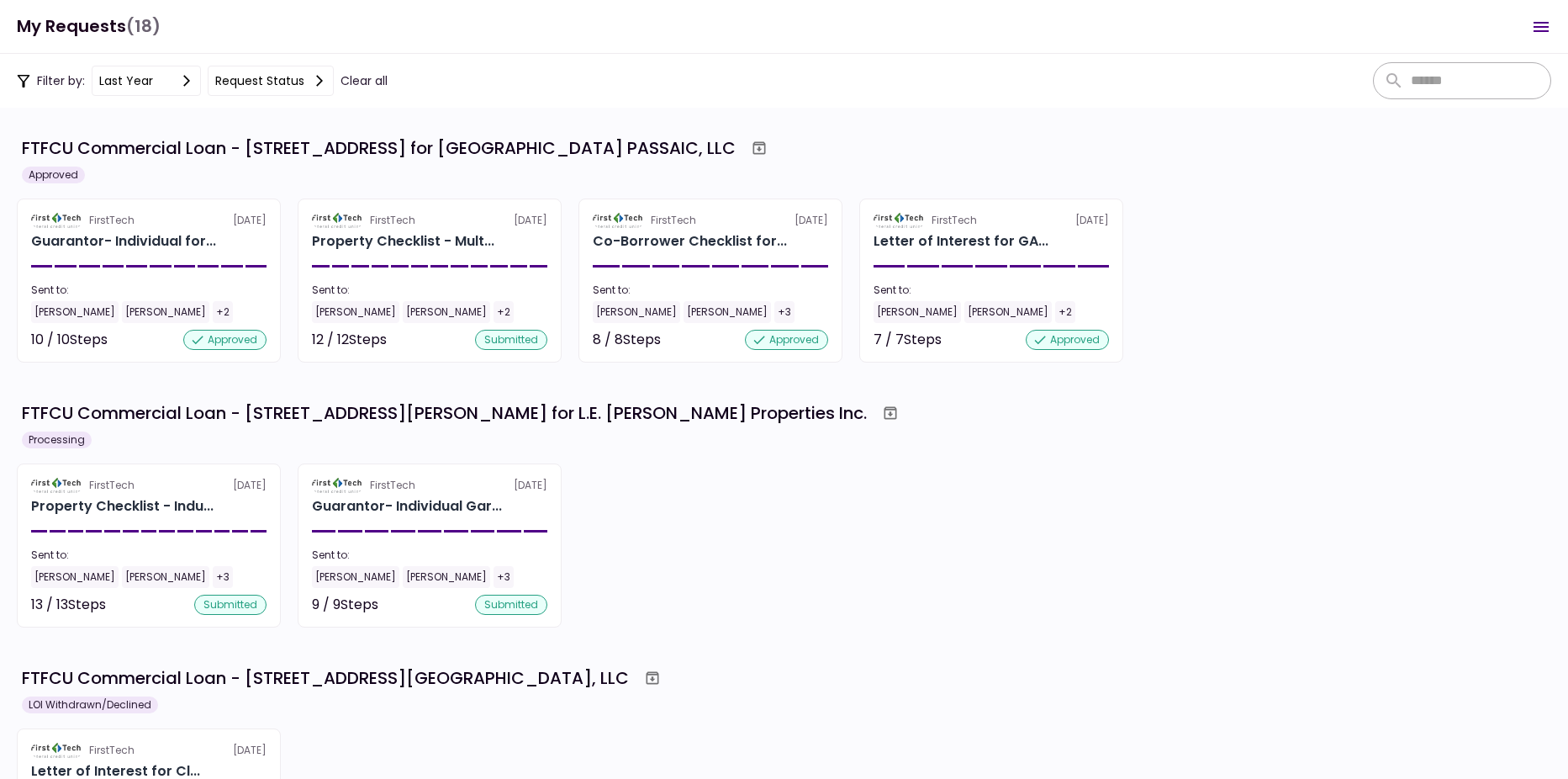
click at [996, 557] on div "FirstTech 8 Aug Property Checklist - Indu... Sent to: Will James Bryan Kenny +3…" at bounding box center [784, 545] width 1534 height 164
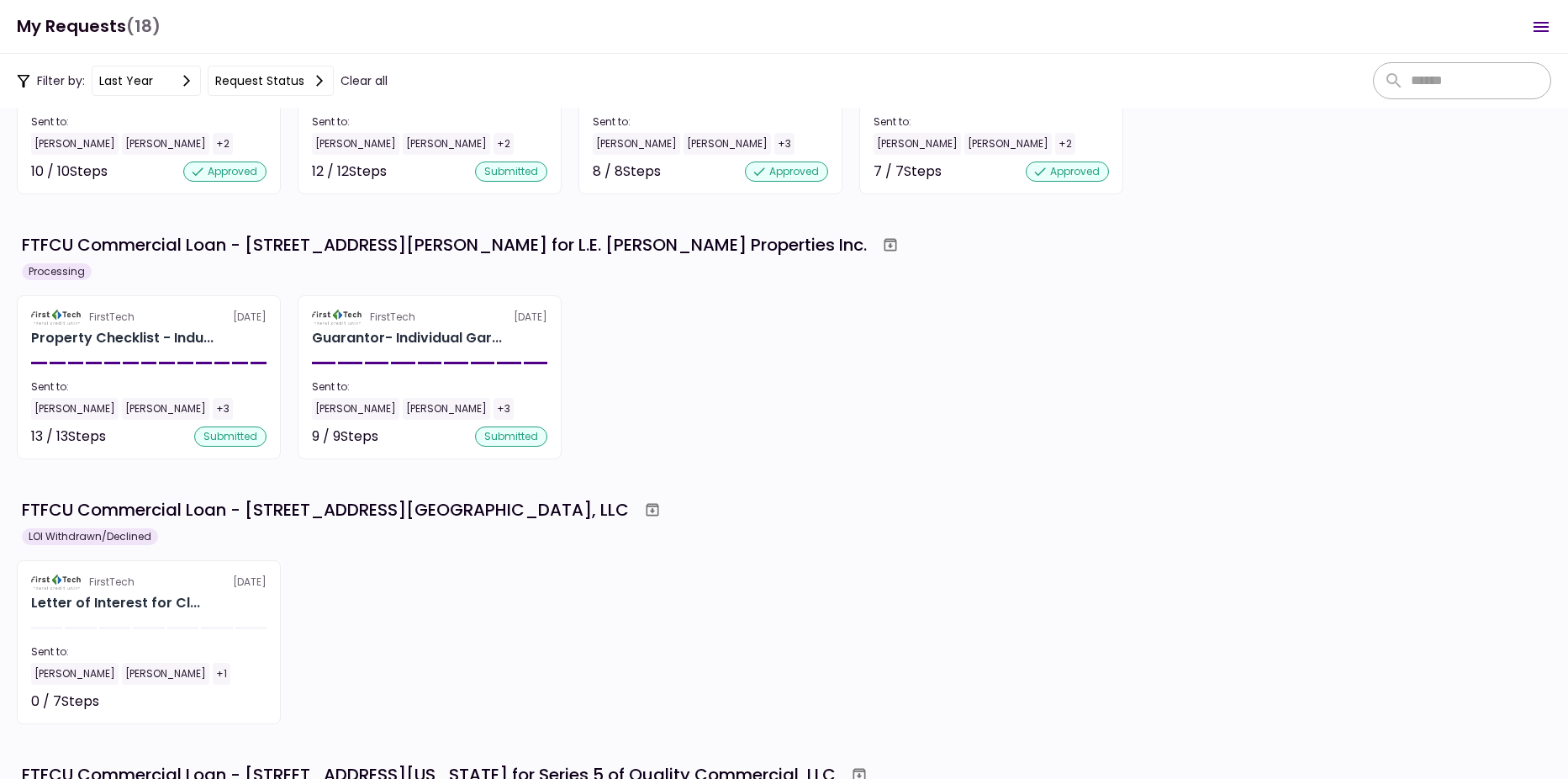
scroll to position [327, 0]
click at [948, 420] on div "FirstTech 8 Aug Property Checklist - Indu... Sent to: Will James Bryan Kenny +3…" at bounding box center [784, 377] width 1534 height 164
click at [869, 488] on section "FTFCU Commercial Loan - 325 Main Street Little Ferry NJ for GARDEN STREET PASSA…" at bounding box center [784, 443] width 1568 height 671
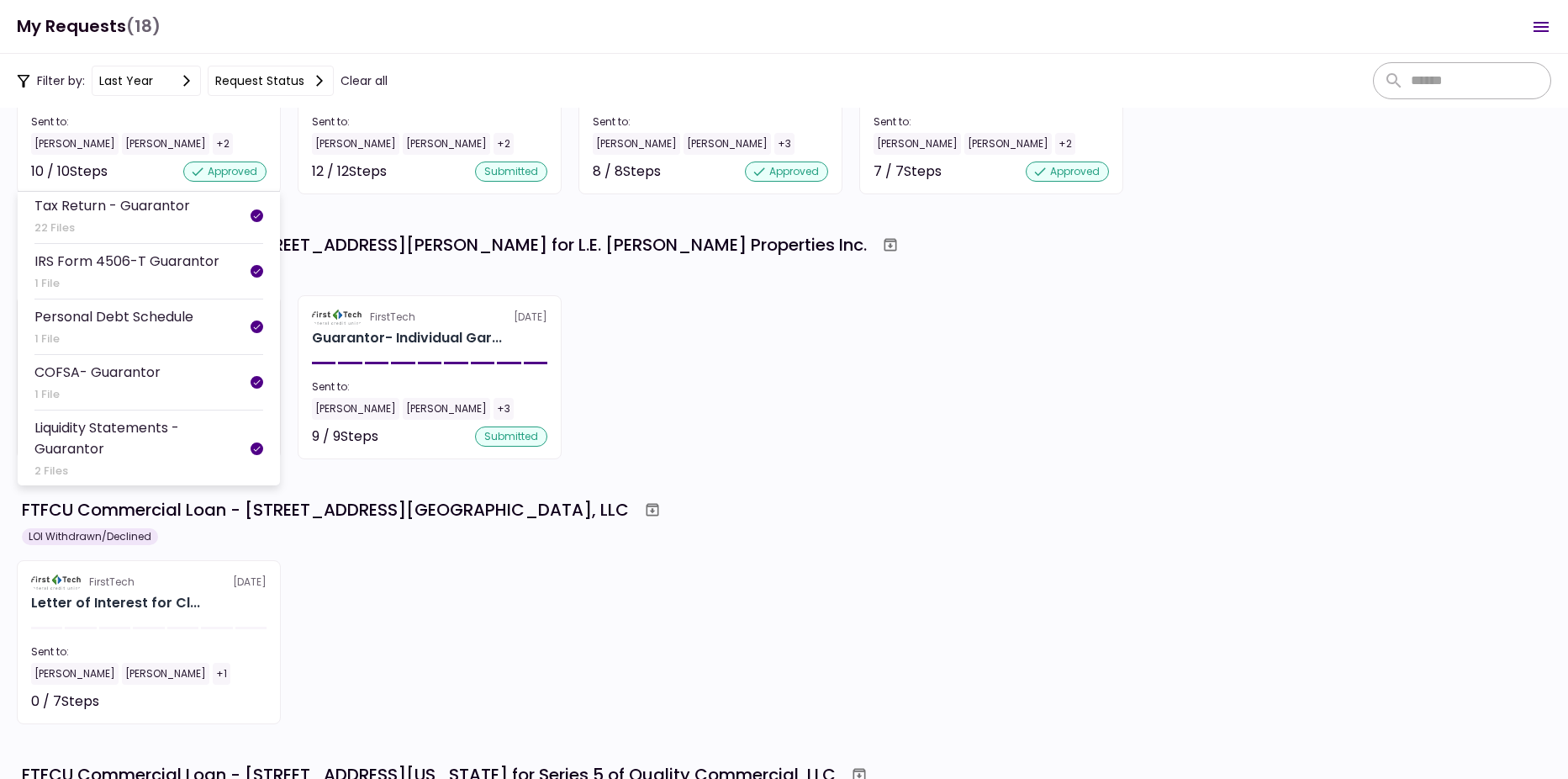
scroll to position [328, 0]
click at [96, 141] on div "[PERSON_NAME]" at bounding box center [74, 143] width 87 height 22
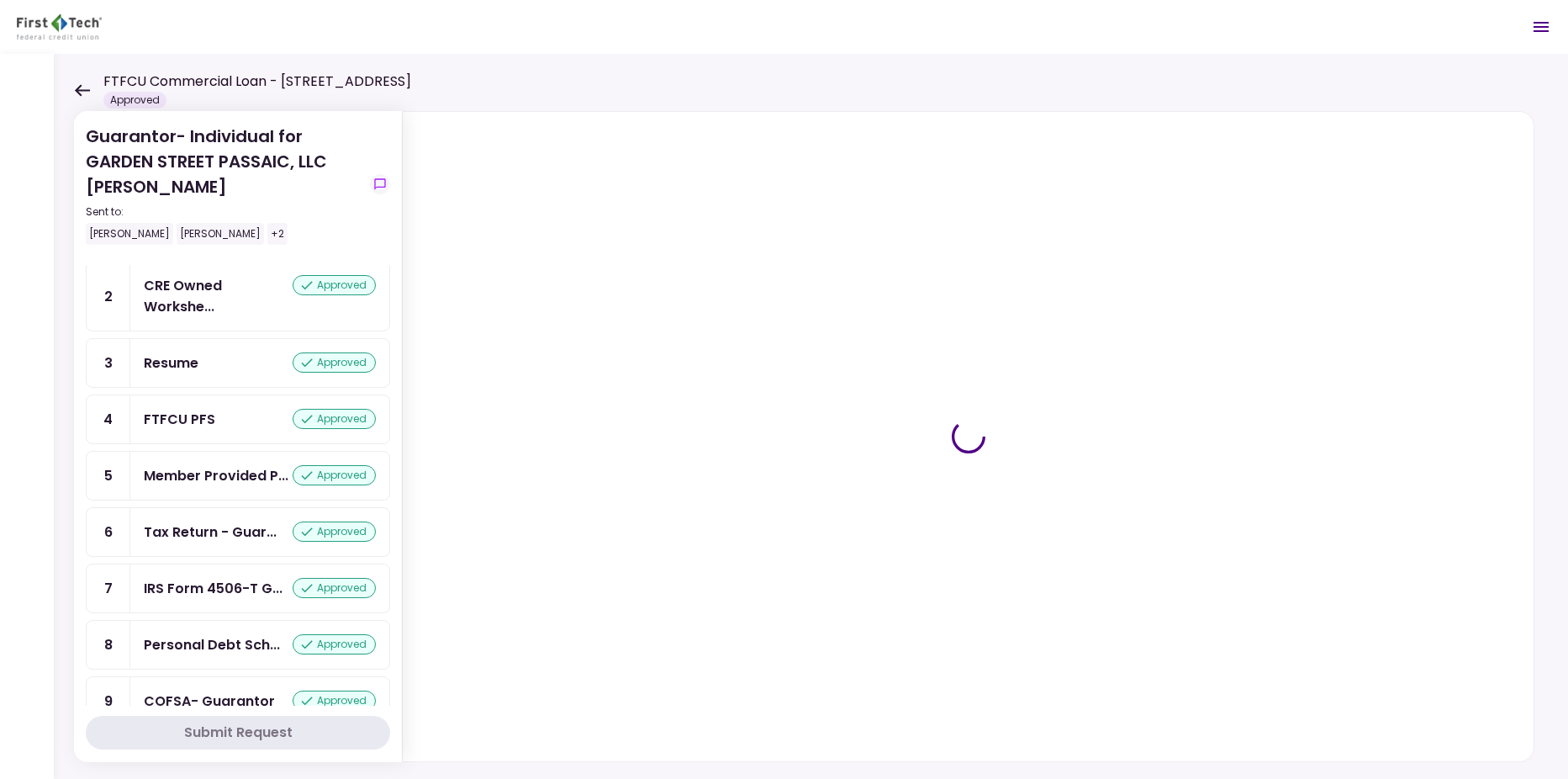
scroll to position [207, 0]
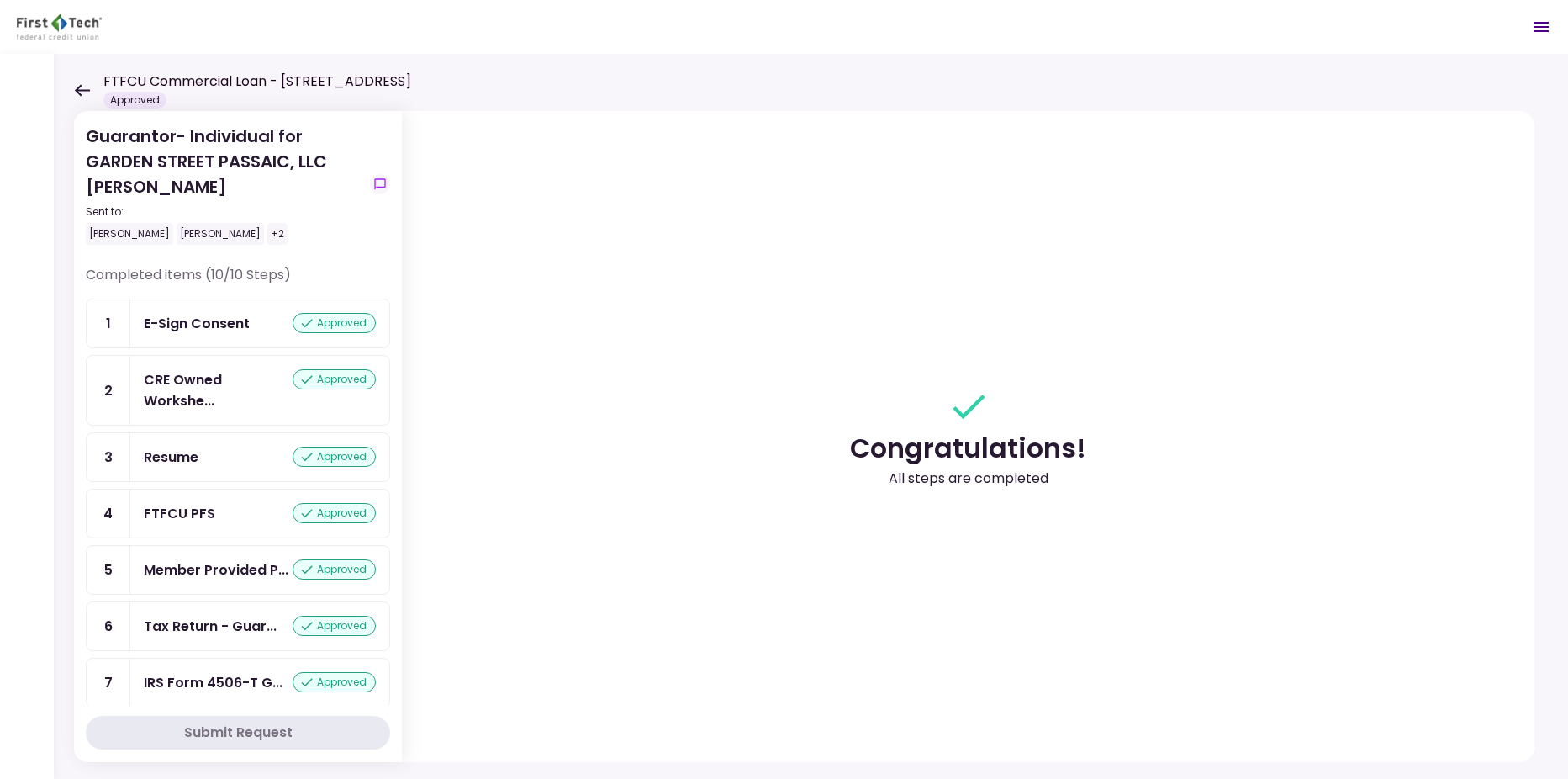
click at [78, 87] on icon at bounding box center [82, 90] width 15 height 12
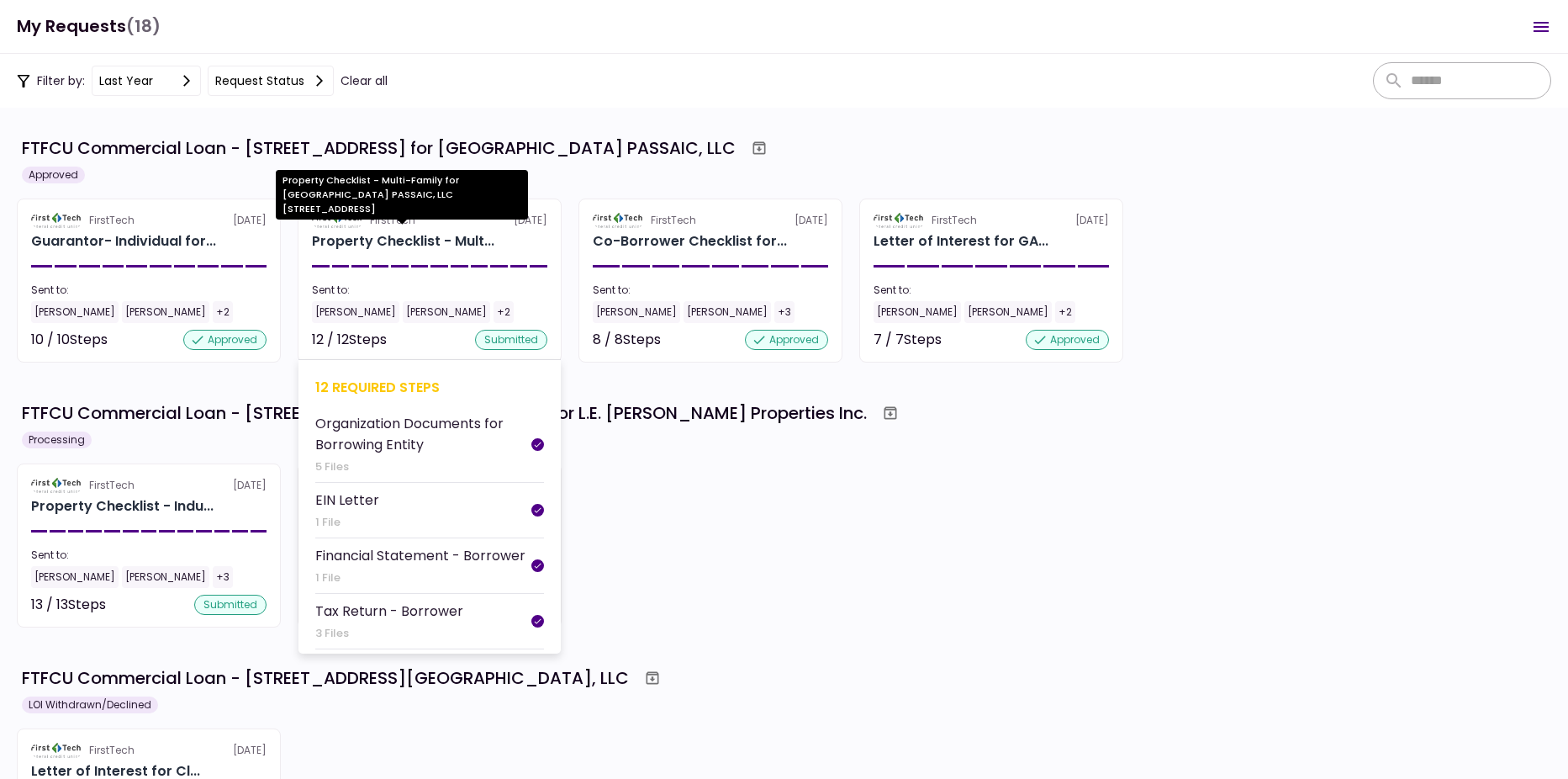
click at [364, 244] on div "Property Checklist - Mult..." at bounding box center [403, 242] width 183 height 21
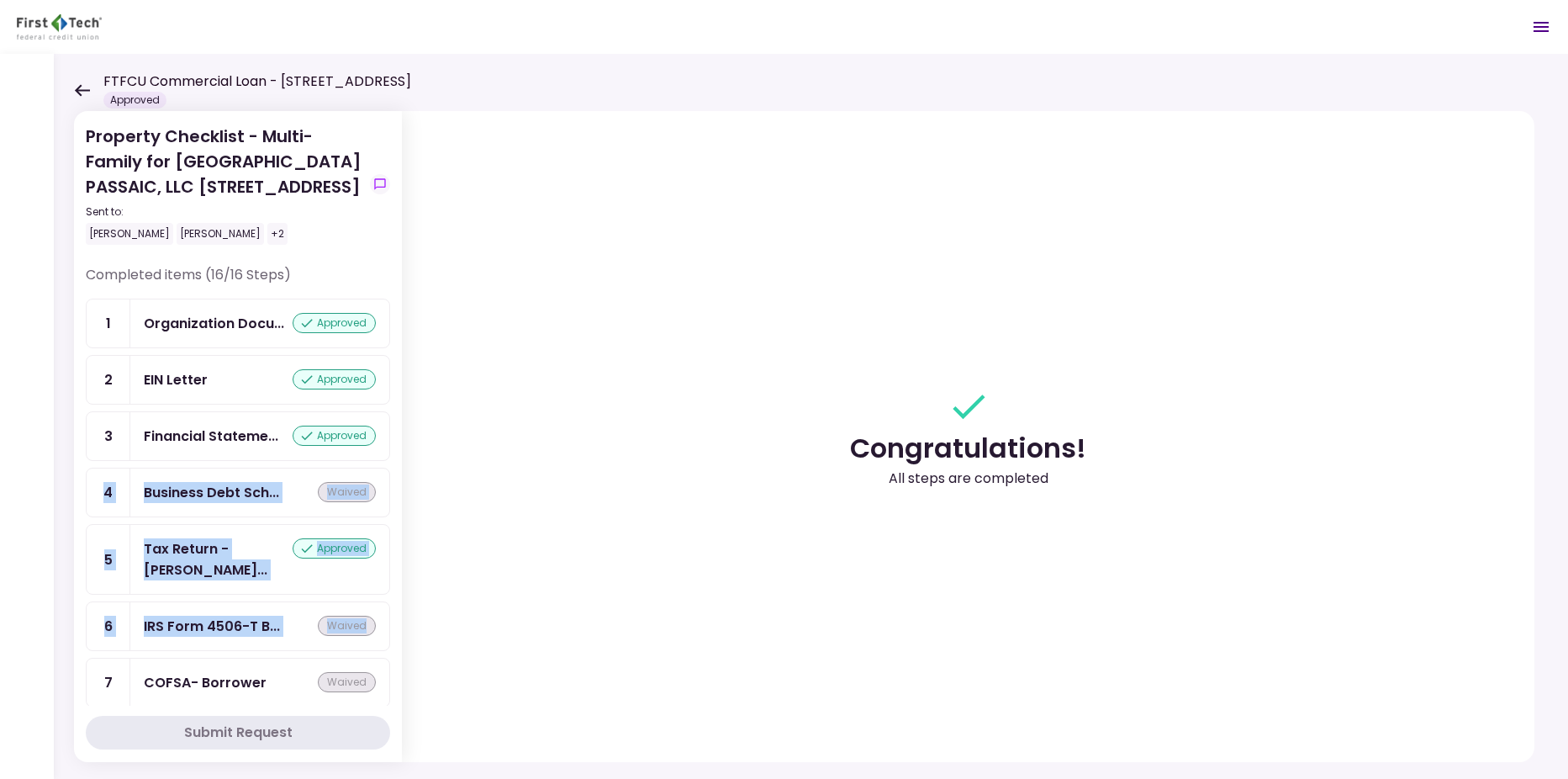
drag, startPoint x: 392, startPoint y: 453, endPoint x: 392, endPoint y: 628, distance: 175.0
click at [392, 628] on section "Property Checklist - Multi-Family for GARDEN STREET PASSAIC, LLC 325 Main Stree…" at bounding box center [238, 436] width 328 height 651
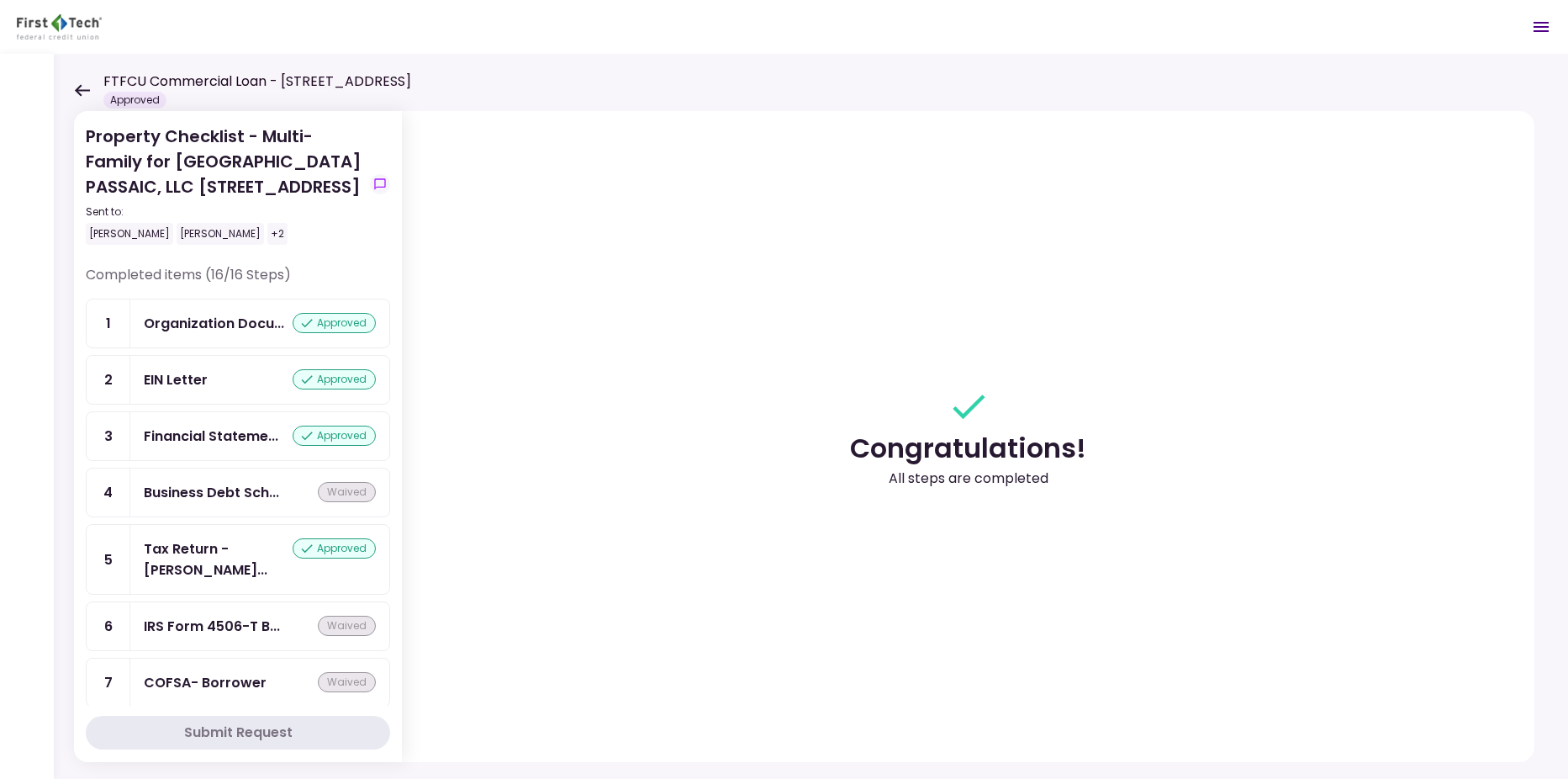
drag, startPoint x: 392, startPoint y: 628, endPoint x: 393, endPoint y: 675, distance: 47.0
click at [393, 675] on section "Property Checklist - Multi-Family for GARDEN STREET PASSAIC, LLC 325 Main Stree…" at bounding box center [238, 436] width 328 height 651
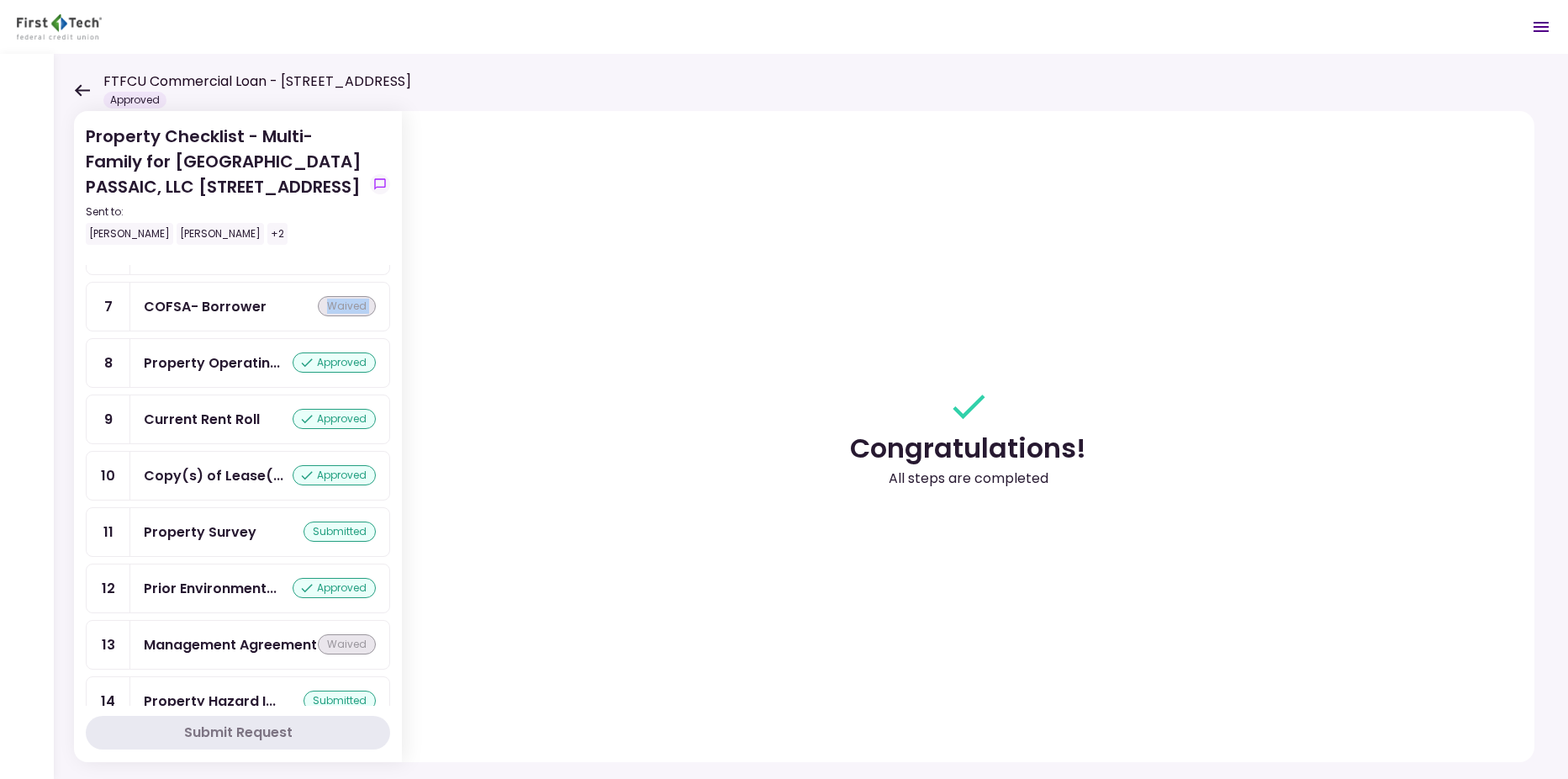
scroll to position [545, 0]
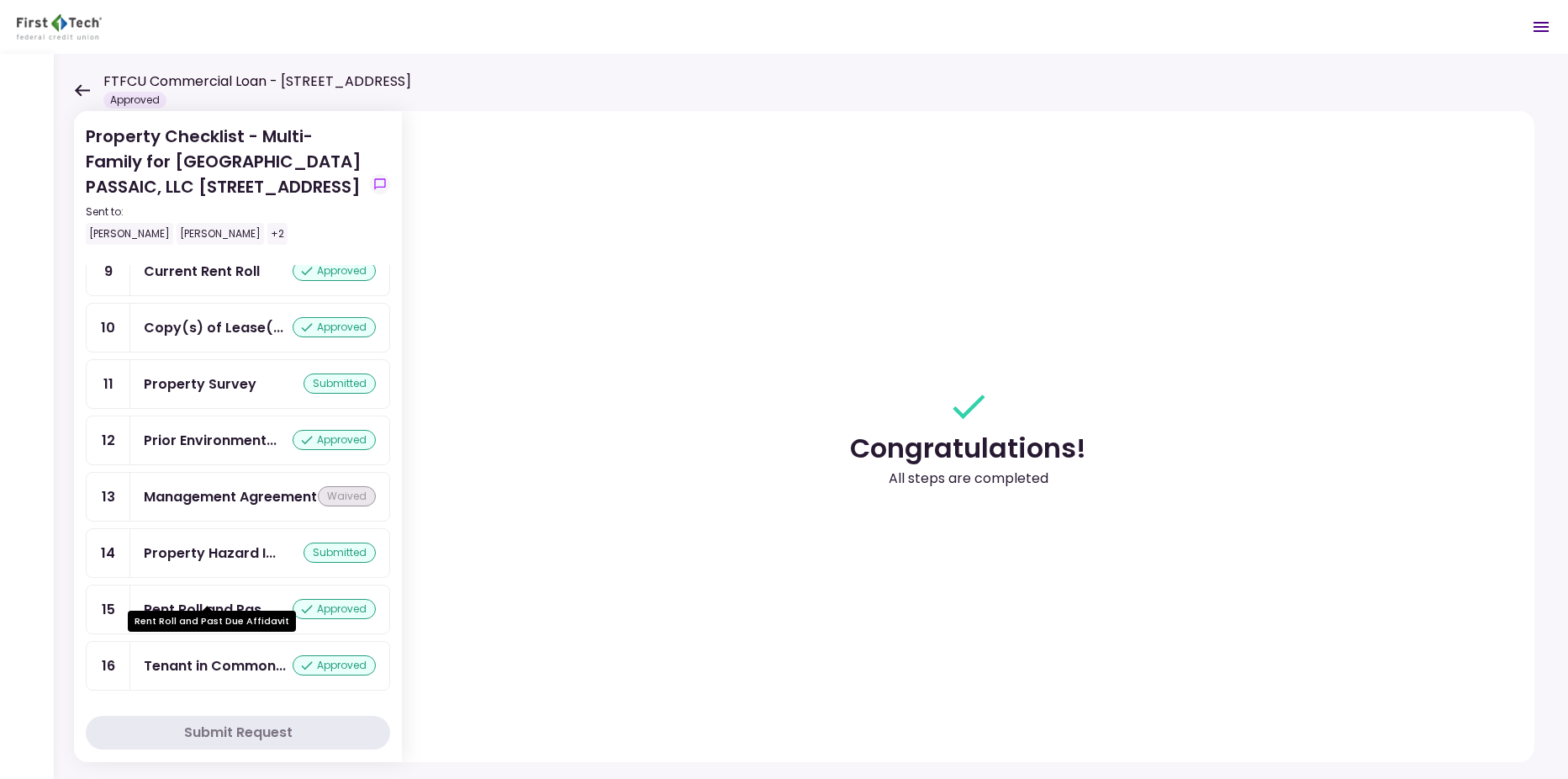
click at [204, 599] on div "Rent Roll and Pas..." at bounding box center [207, 609] width 127 height 21
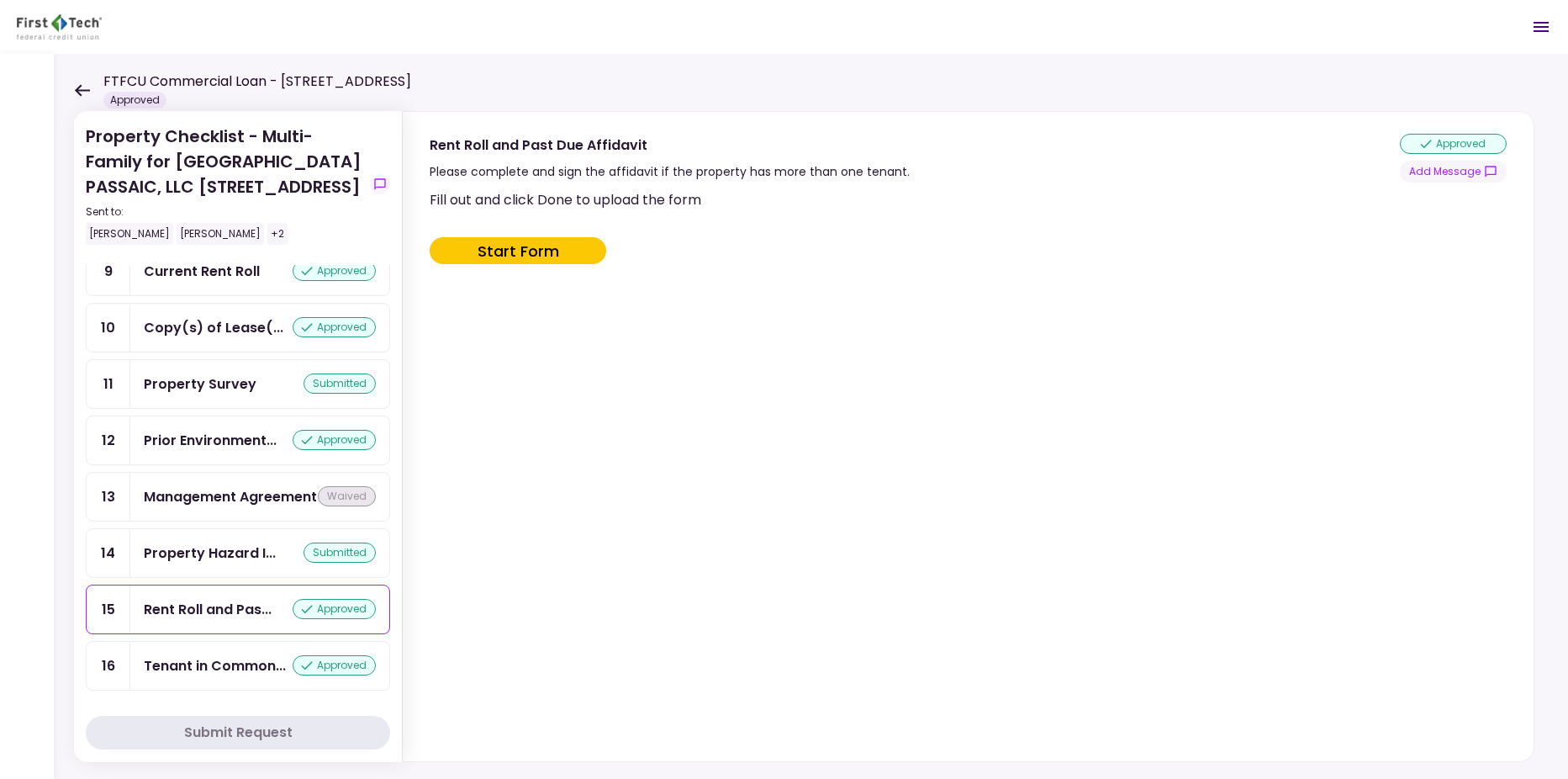
click at [788, 437] on div "Fill out and click Done to upload the form Start Form" at bounding box center [965, 472] width 1073 height 565
click at [620, 534] on div "Fill out and click Done to upload the form Start Form" at bounding box center [965, 472] width 1073 height 565
click at [611, 534] on div "Fill out and click Done to upload the form Start Form" at bounding box center [965, 472] width 1073 height 565
click at [77, 91] on icon at bounding box center [82, 90] width 15 height 12
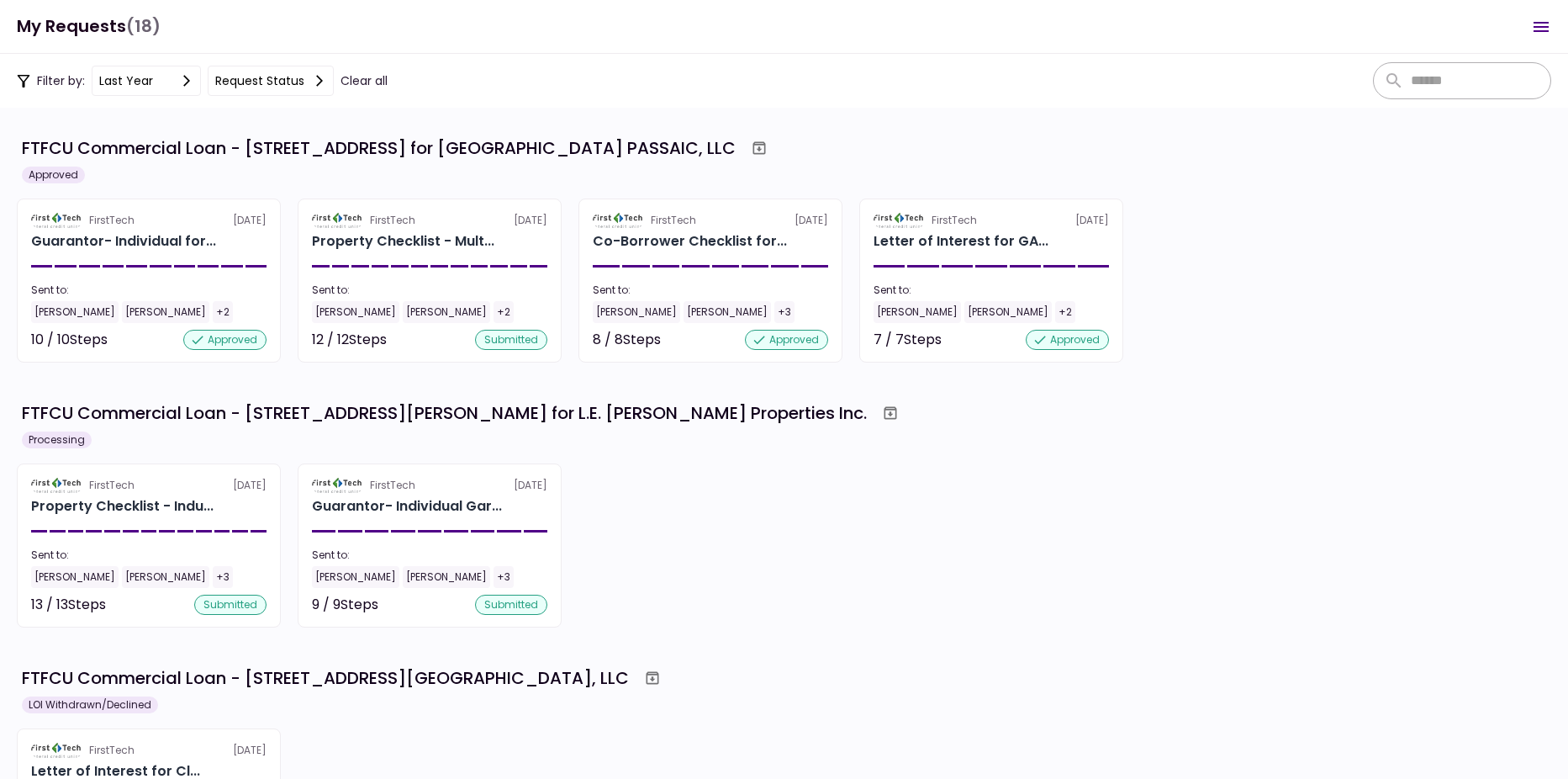
click at [932, 541] on div "FirstTech 8 Aug Property Checklist - Indu... Sent to: Will James Bryan Kenny +3…" at bounding box center [784, 545] width 1534 height 164
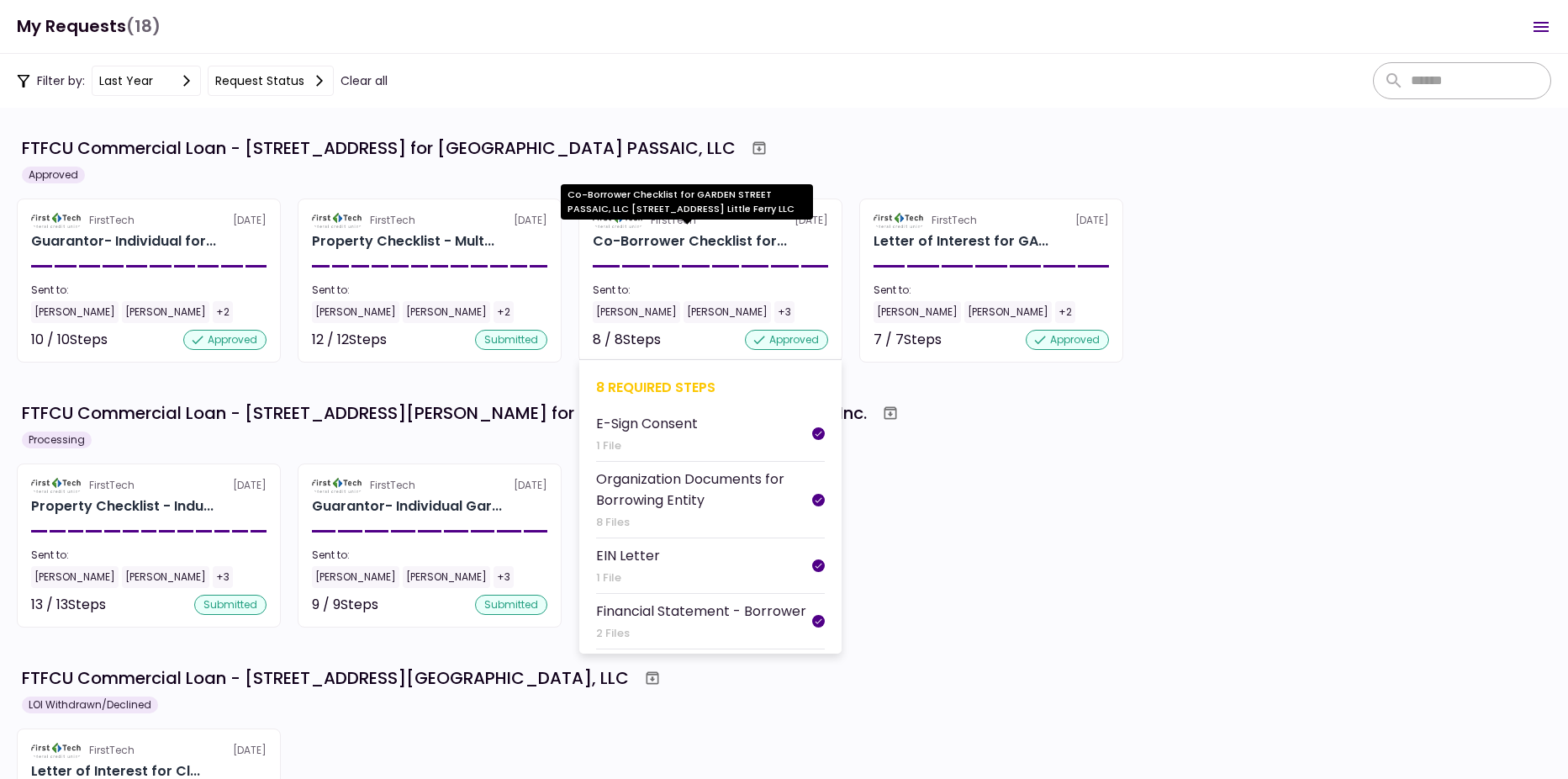
click at [659, 234] on div "Co-Borrower Checklist for..." at bounding box center [689, 242] width 194 height 21
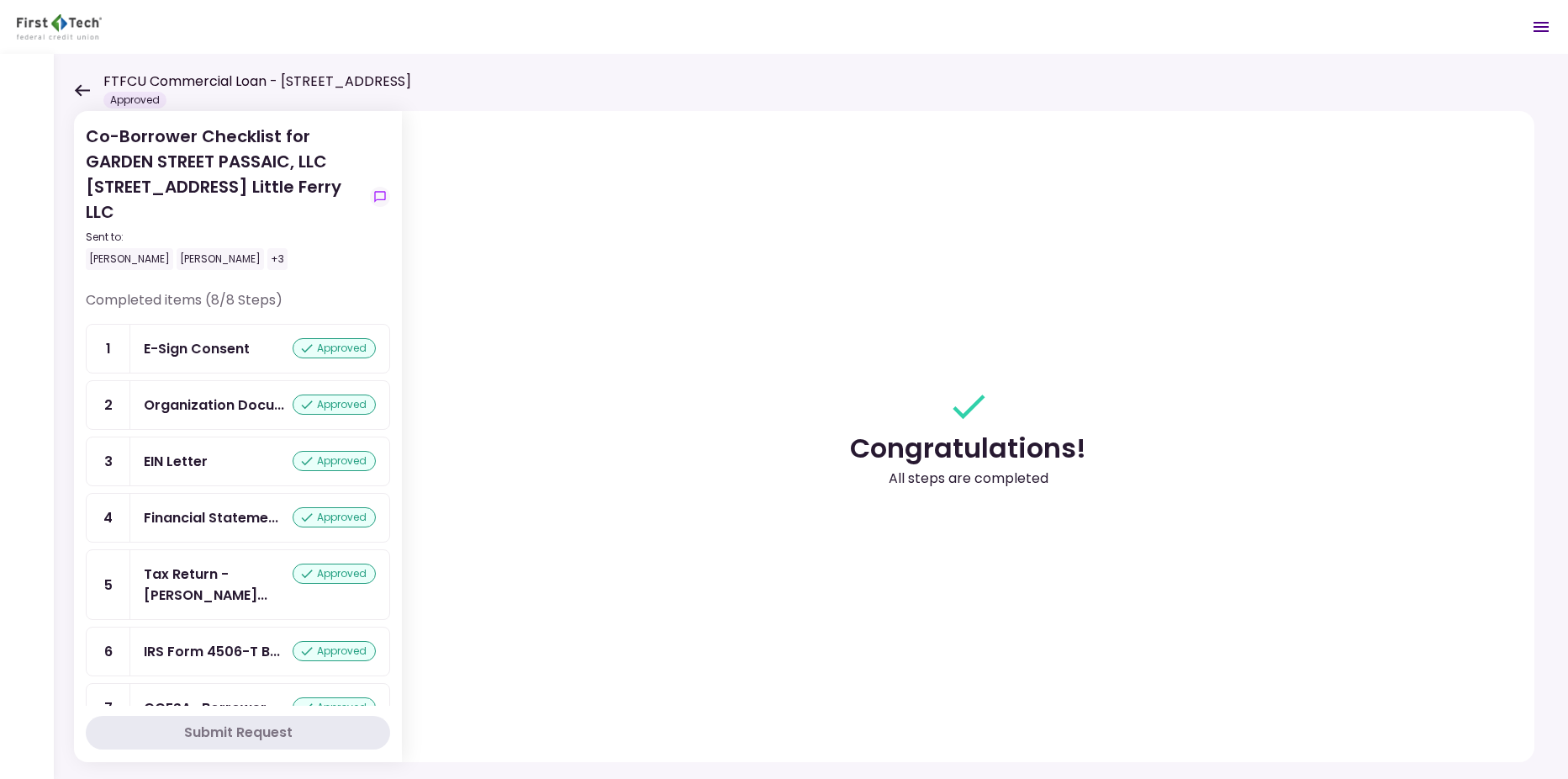
click at [690, 577] on section "Congratulations! All steps are completed" at bounding box center [968, 436] width 1132 height 651
click at [82, 91] on icon at bounding box center [82, 90] width 15 height 12
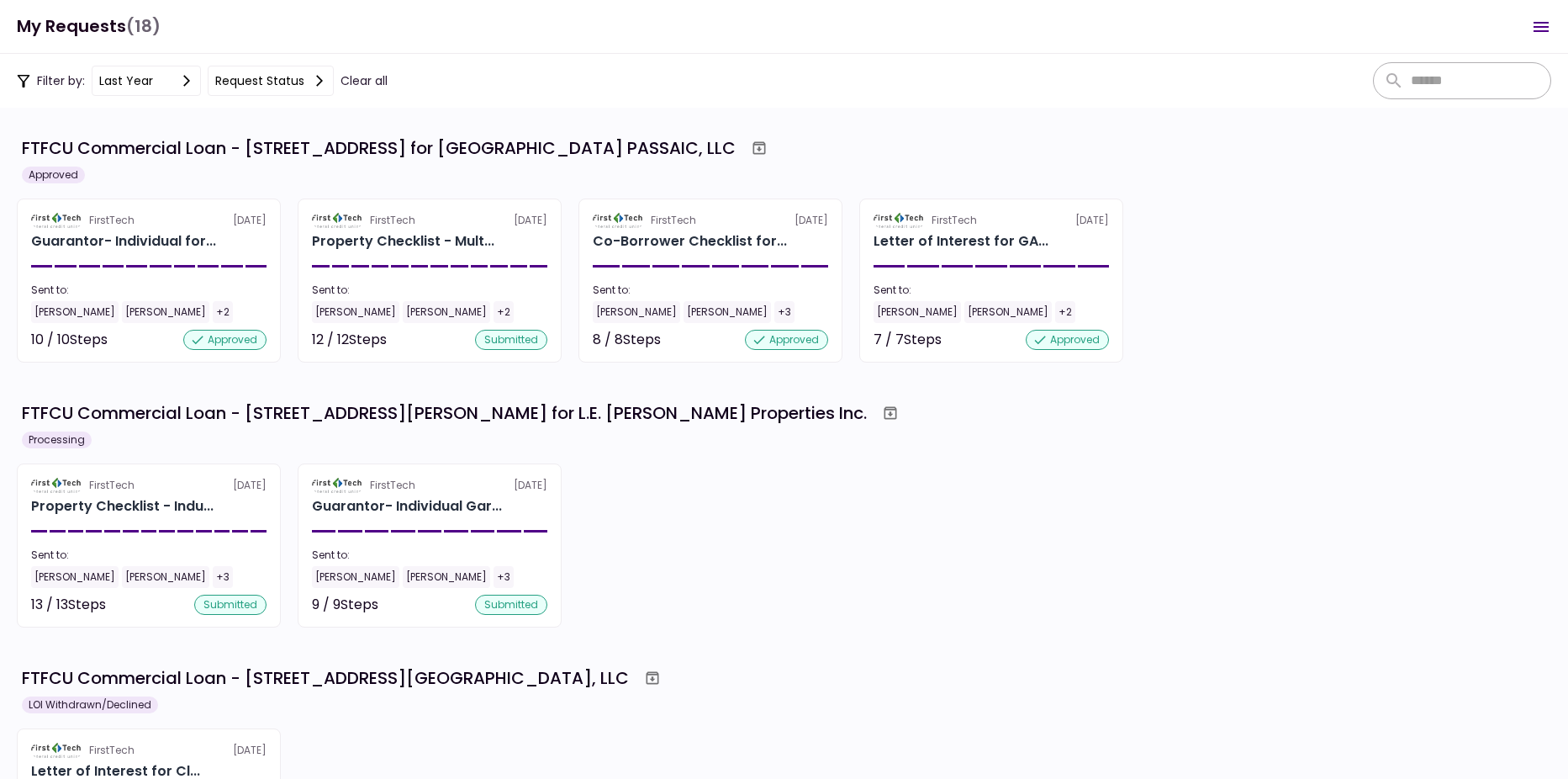
click at [949, 593] on div "FirstTech 8 Aug Property Checklist - Indu... Sent to: Will James Bryan Kenny +3…" at bounding box center [784, 545] width 1534 height 164
click at [940, 232] on div "Letter of Interest for GA..." at bounding box center [961, 242] width 175 height 21
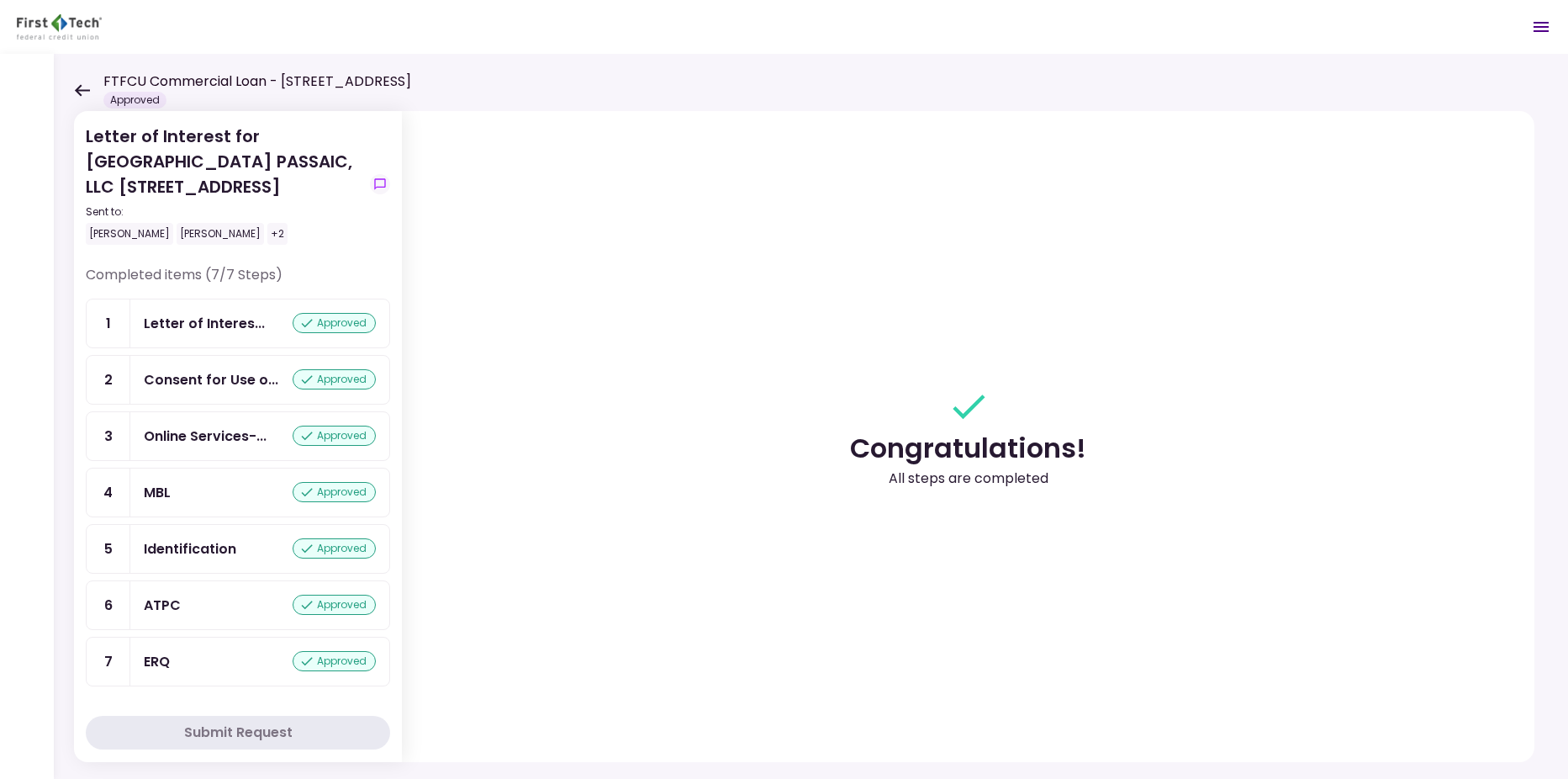
drag, startPoint x: 657, startPoint y: 576, endPoint x: 650, endPoint y: 560, distance: 17.5
click at [657, 575] on section "Congratulations! All steps are completed" at bounding box center [968, 436] width 1132 height 651
click at [12, 406] on div at bounding box center [26, 415] width 53 height 725
click at [576, 432] on section "Congratulations! All steps are completed" at bounding box center [968, 436] width 1132 height 651
click at [79, 84] on icon at bounding box center [82, 90] width 16 height 12
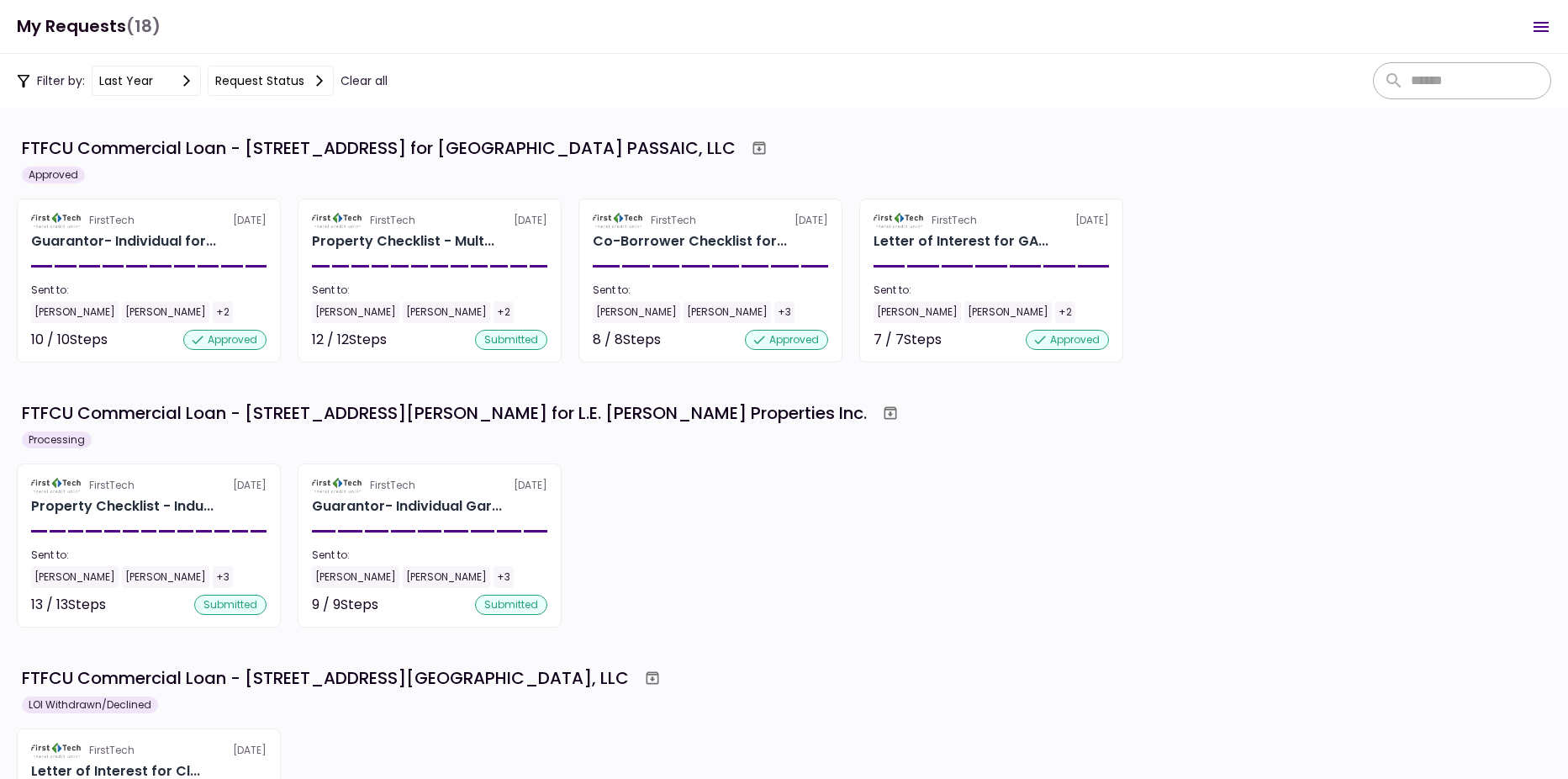
click at [912, 569] on div "FirstTech 8 Aug Property Checklist - Indu... Sent to: Will James Bryan Kenny +3…" at bounding box center [784, 545] width 1534 height 164
